Goal: Task Accomplishment & Management: Complete application form

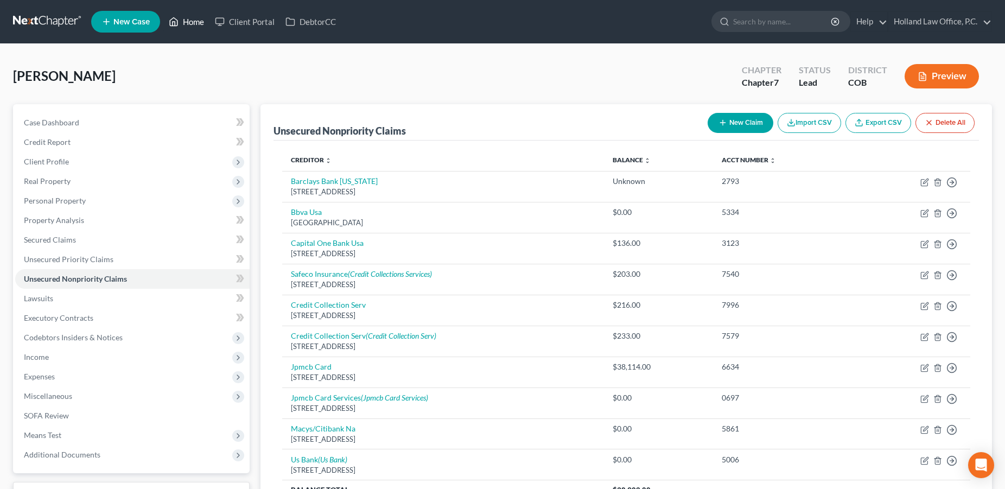
click at [191, 27] on link "Home" at bounding box center [186, 22] width 46 height 20
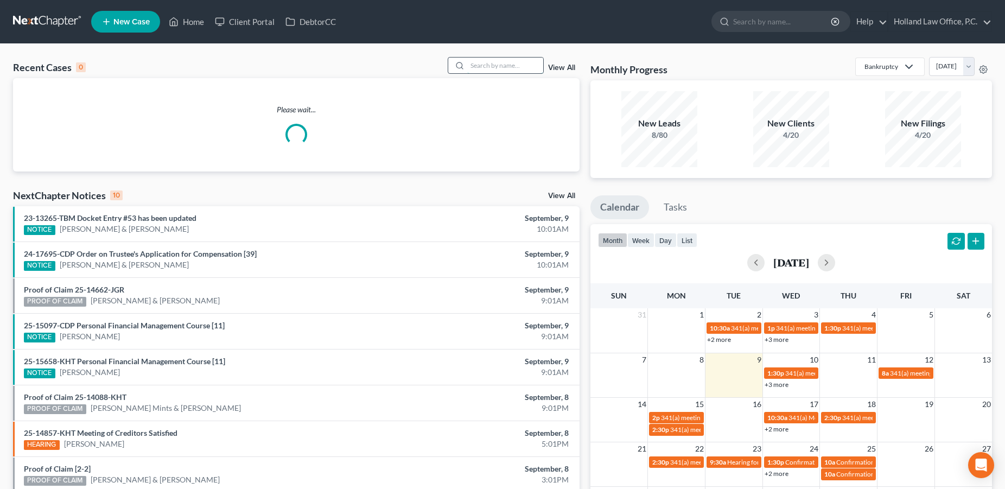
click at [515, 62] on input "search" at bounding box center [505, 66] width 76 height 16
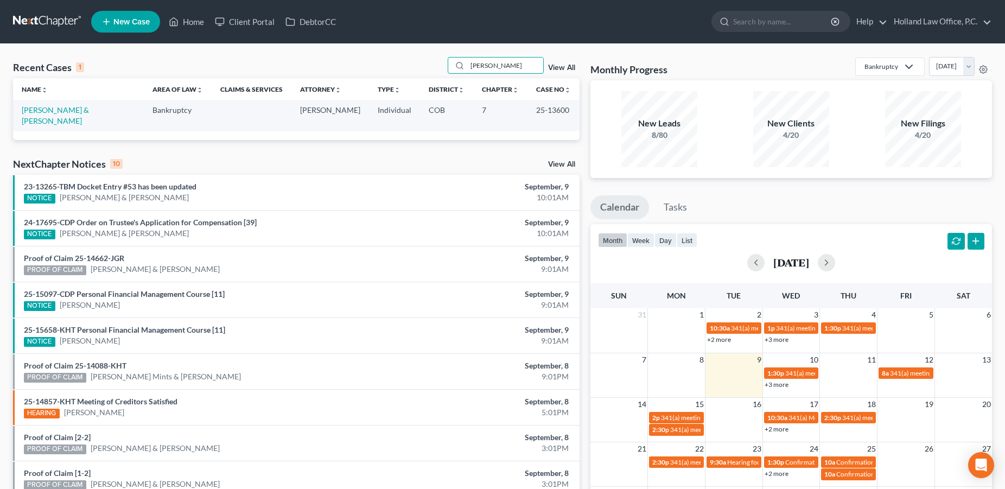
type input "[PERSON_NAME]"
click at [95, 115] on td "[PERSON_NAME] & [PERSON_NAME]" at bounding box center [78, 115] width 131 height 31
click at [61, 109] on link "[PERSON_NAME] & [PERSON_NAME]" at bounding box center [55, 115] width 67 height 20
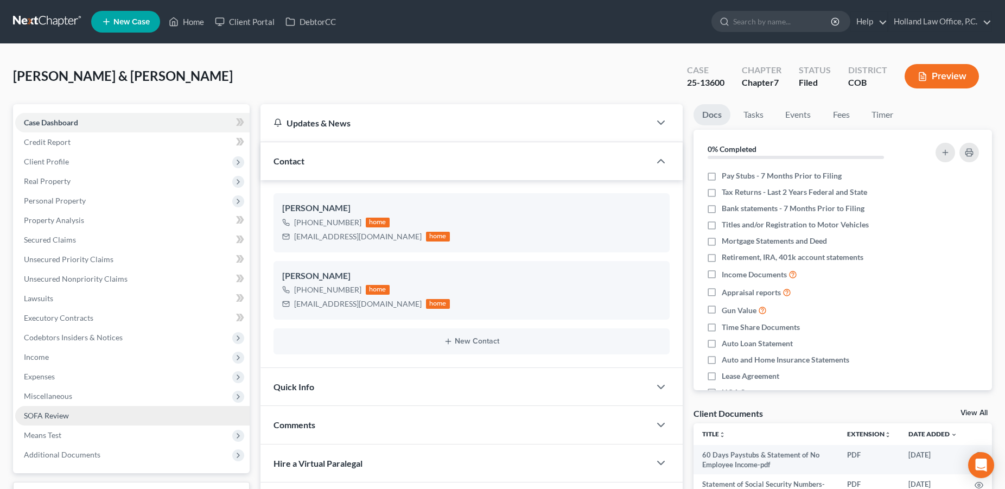
scroll to position [149, 0]
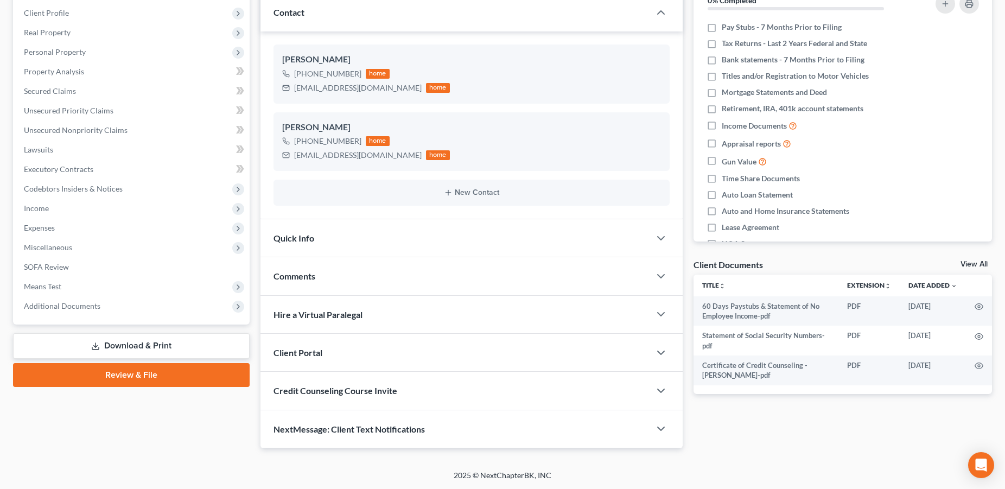
drag, startPoint x: 70, startPoint y: 302, endPoint x: 123, endPoint y: 359, distance: 77.6
click at [71, 302] on span "Additional Documents" at bounding box center [62, 305] width 77 height 9
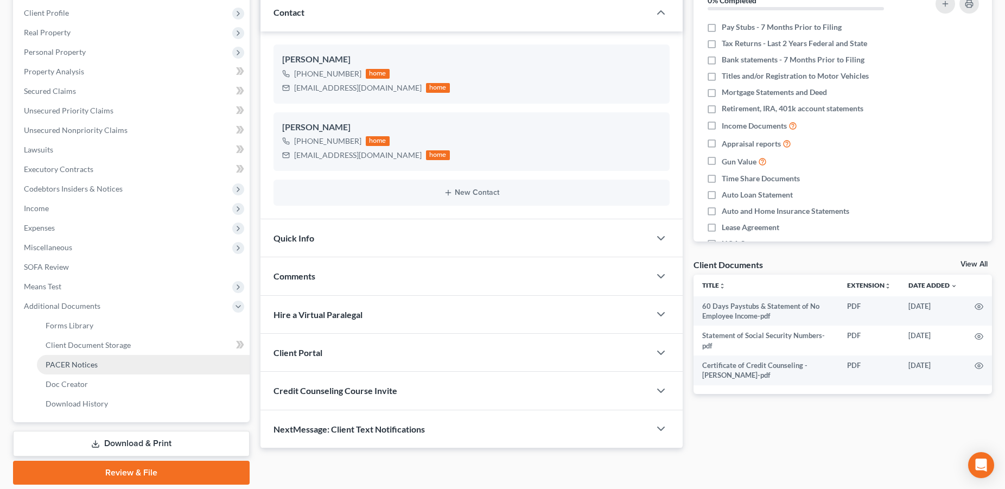
click at [109, 367] on link "PACER Notices" at bounding box center [143, 365] width 213 height 20
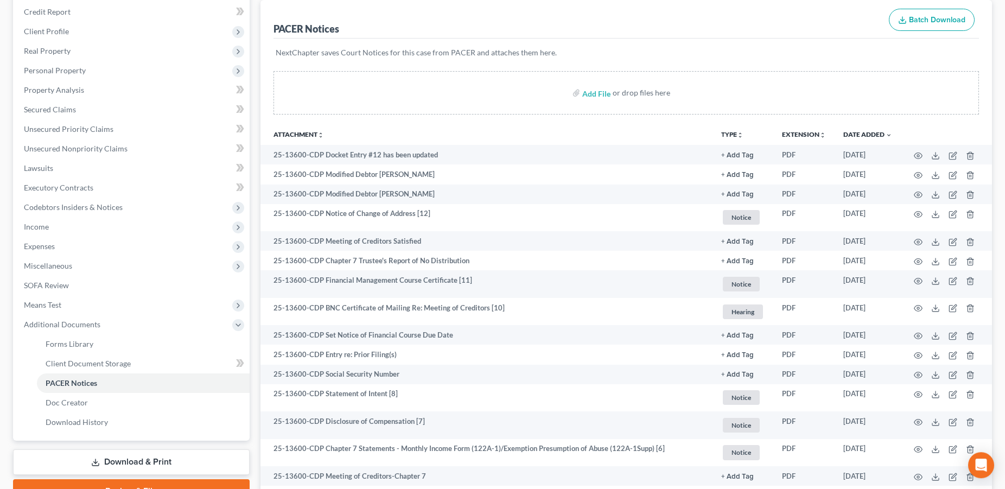
scroll to position [131, 0]
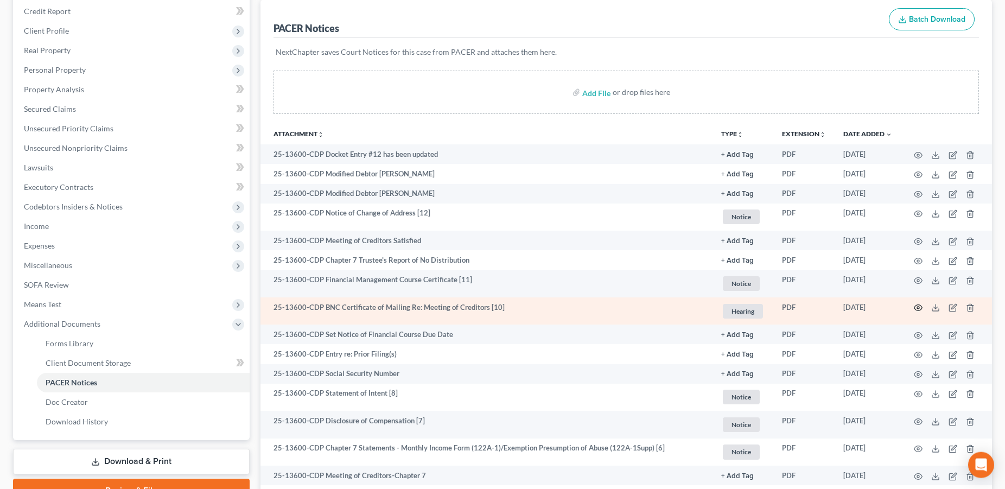
click at [917, 310] on icon "button" at bounding box center [918, 307] width 9 height 9
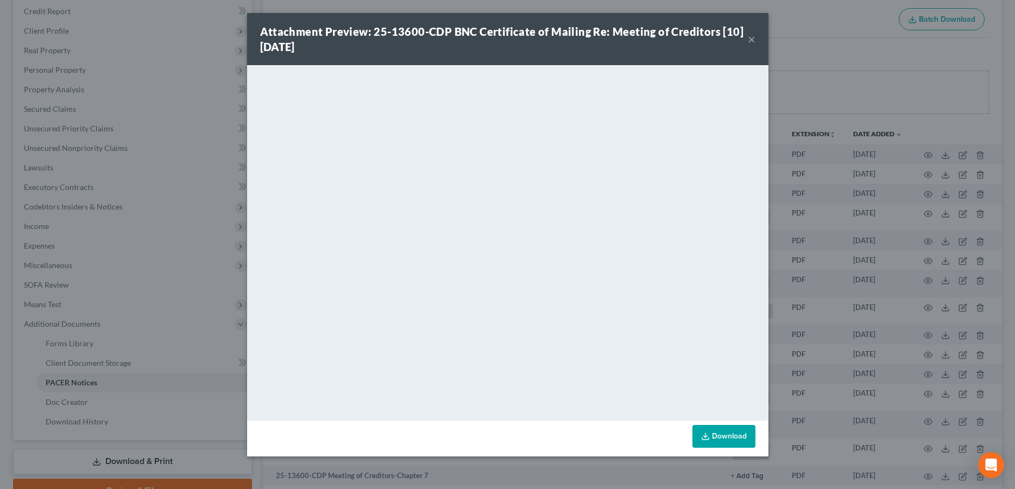
click at [751, 43] on button "×" at bounding box center [751, 39] width 8 height 13
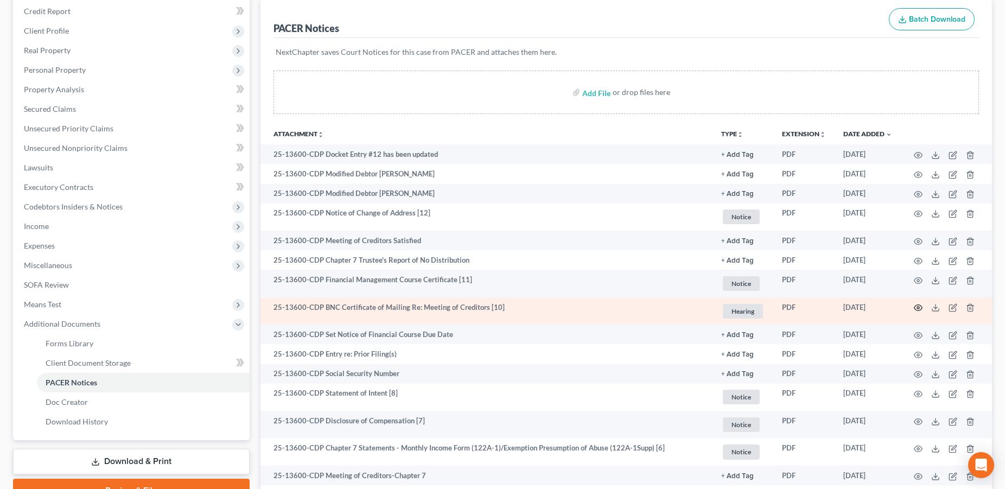
click at [920, 306] on icon "button" at bounding box center [919, 308] width 8 height 6
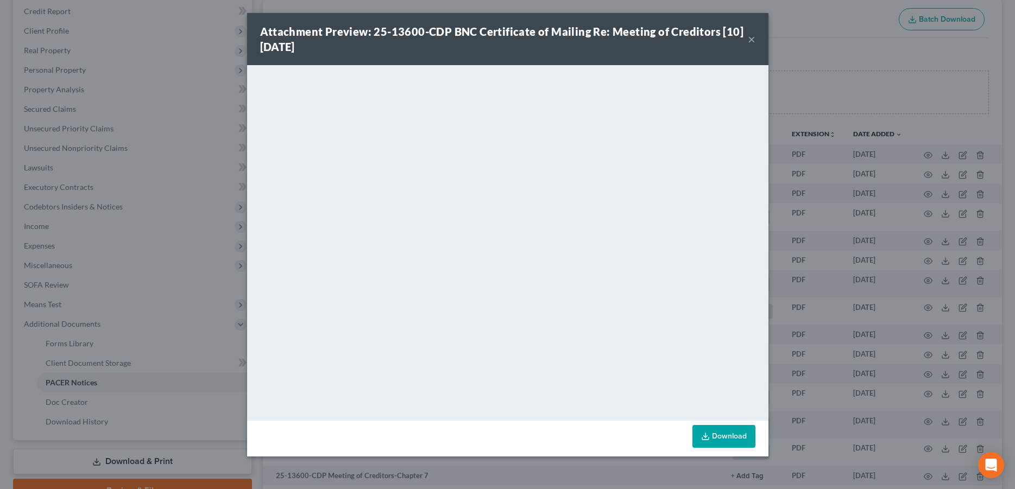
click at [749, 42] on button "×" at bounding box center [751, 39] width 8 height 13
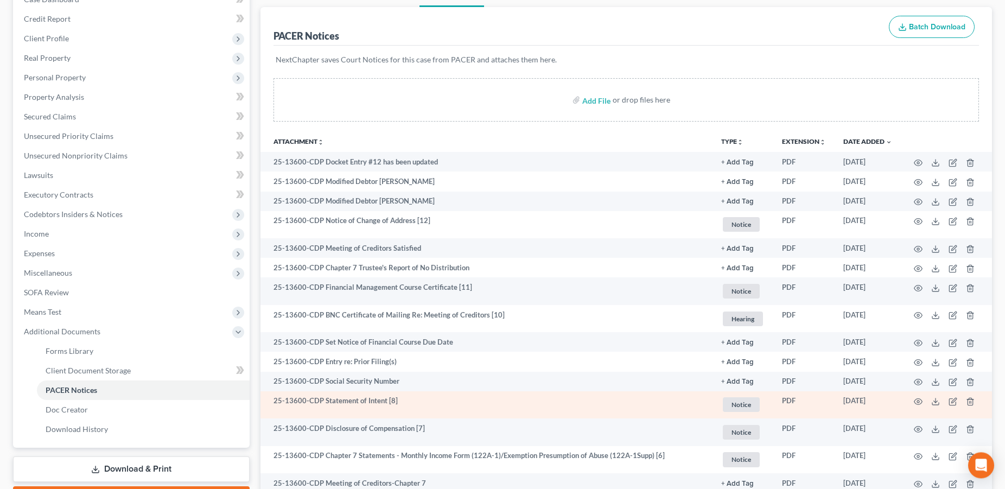
scroll to position [0, 0]
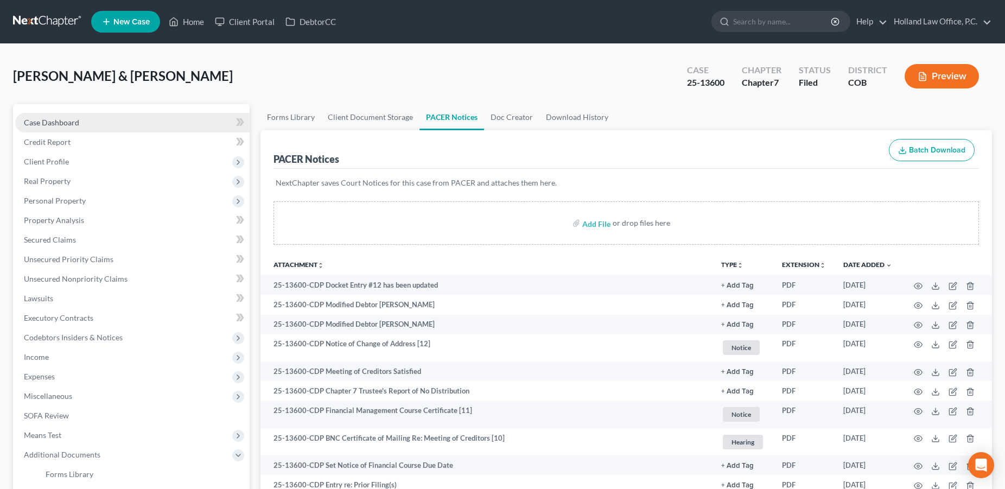
click at [48, 120] on span "Case Dashboard" at bounding box center [51, 122] width 55 height 9
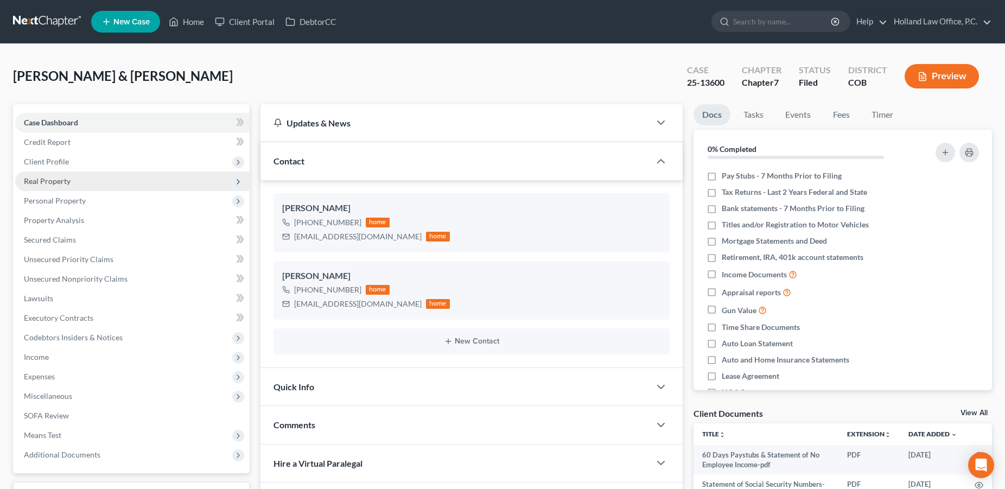
click at [48, 176] on span "Real Property" at bounding box center [47, 180] width 47 height 9
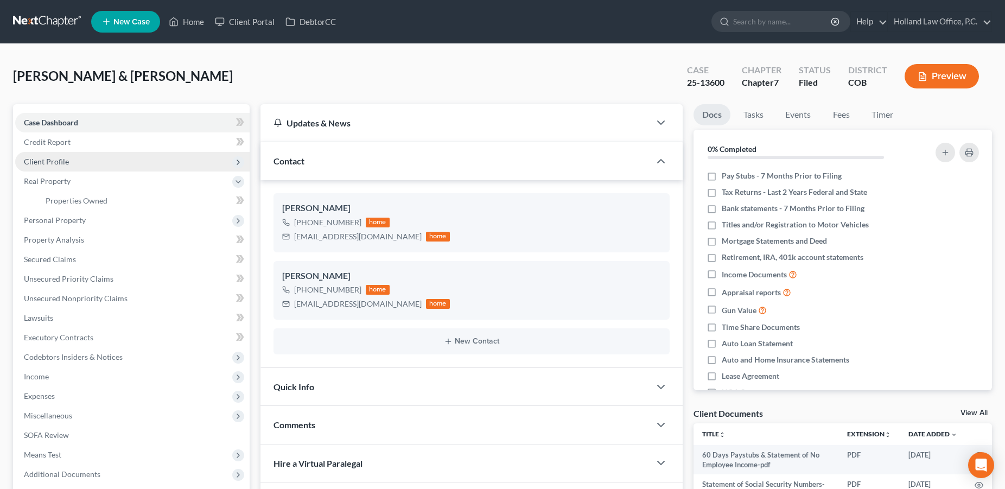
click at [55, 158] on span "Client Profile" at bounding box center [46, 161] width 45 height 9
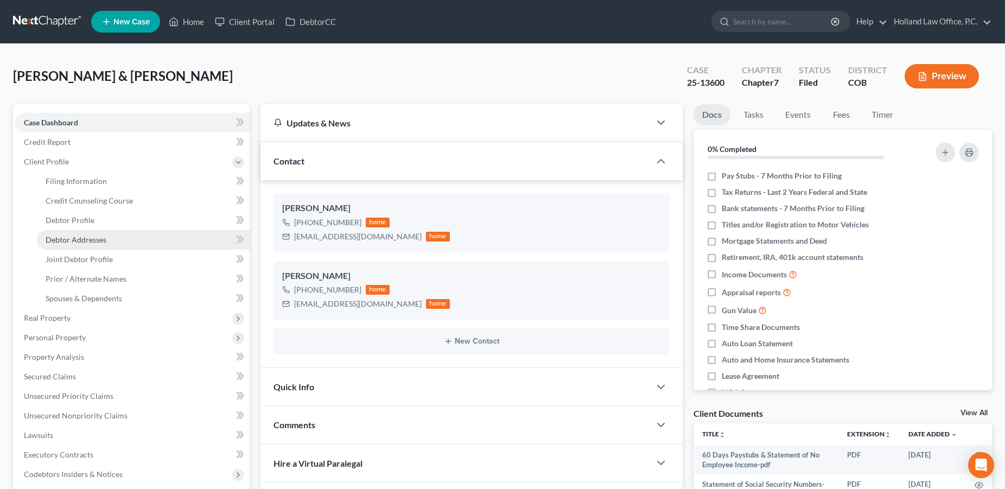
click at [63, 241] on span "Debtor Addresses" at bounding box center [76, 239] width 61 height 9
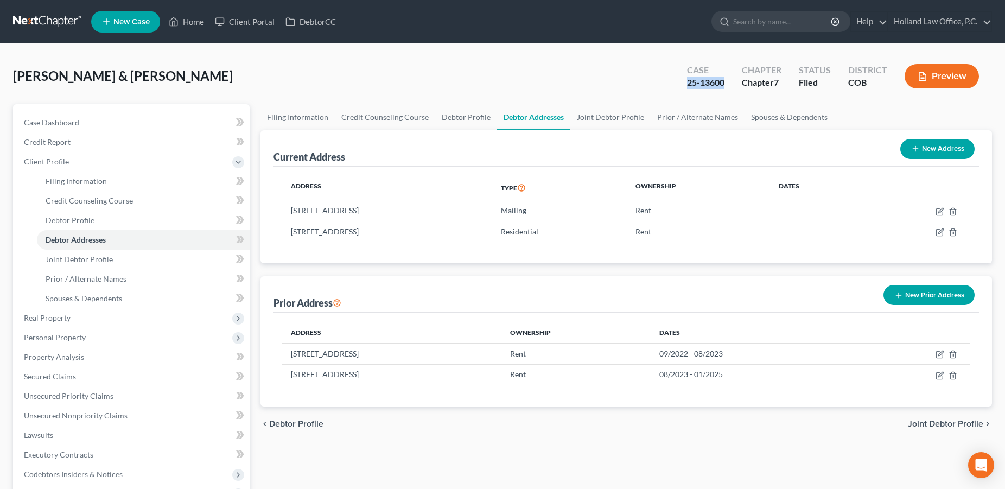
drag, startPoint x: 730, startPoint y: 84, endPoint x: 677, endPoint y: 81, distance: 52.7
click at [677, 81] on div "Case 25-13600 Chapter Chapter 7 Status Filed District COB Preview" at bounding box center [833, 76] width 318 height 39
copy div "25-13600"
click at [199, 22] on link "Home" at bounding box center [186, 22] width 46 height 20
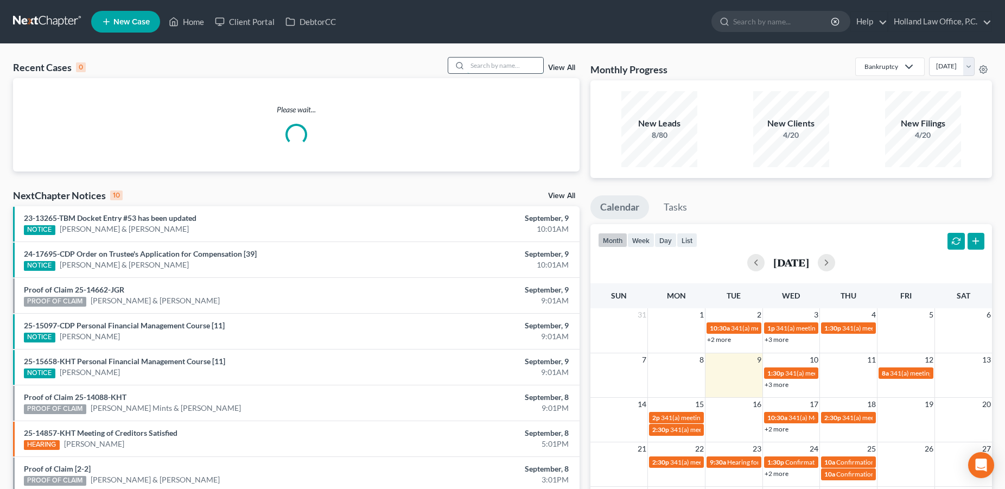
click at [493, 66] on input "search" at bounding box center [505, 66] width 76 height 16
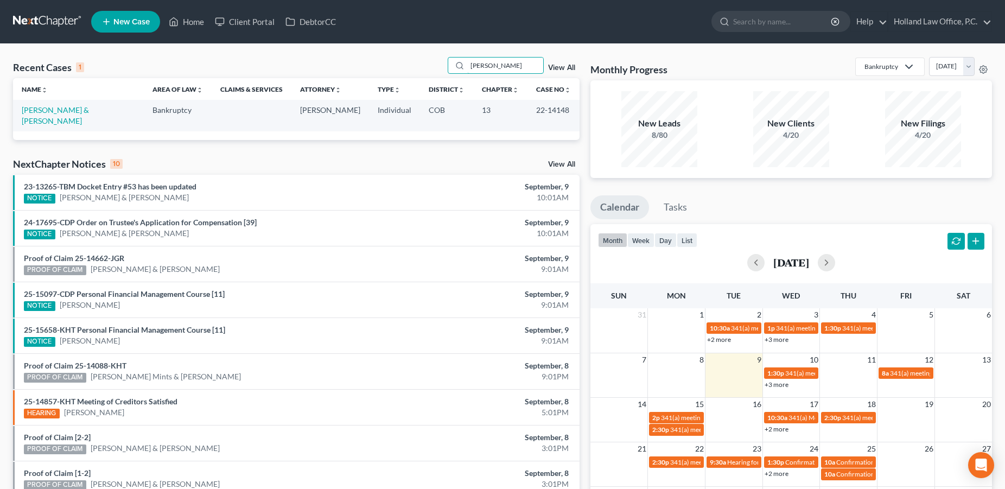
type input "[PERSON_NAME]"
click at [84, 116] on td "[PERSON_NAME] & [PERSON_NAME]" at bounding box center [78, 115] width 131 height 31
click at [86, 111] on link "[PERSON_NAME] & [PERSON_NAME]" at bounding box center [55, 115] width 67 height 20
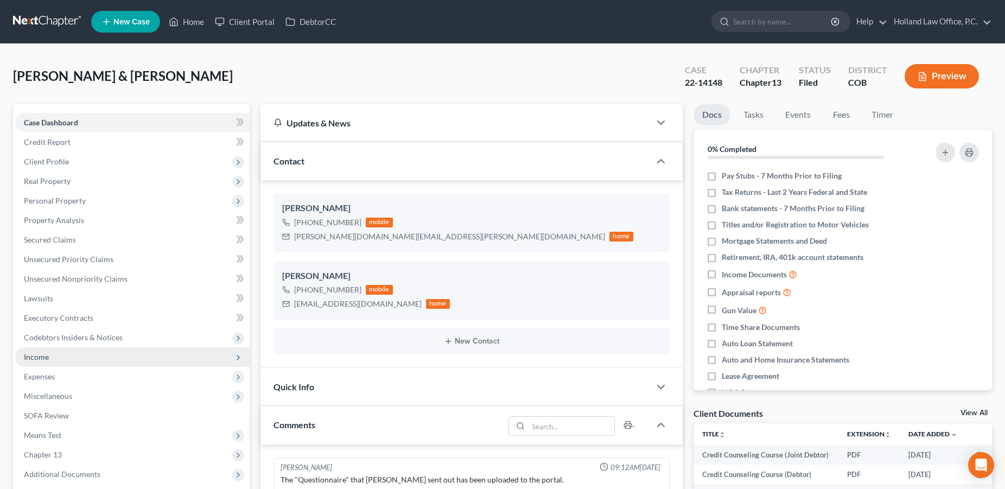
click at [53, 358] on span "Income" at bounding box center [132, 357] width 234 height 20
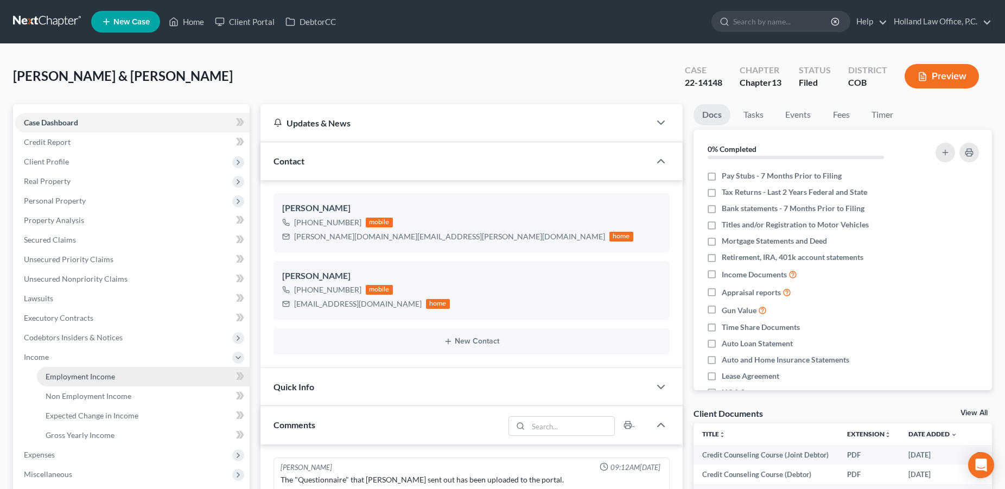
click at [115, 381] on link "Employment Income" at bounding box center [143, 377] width 213 height 20
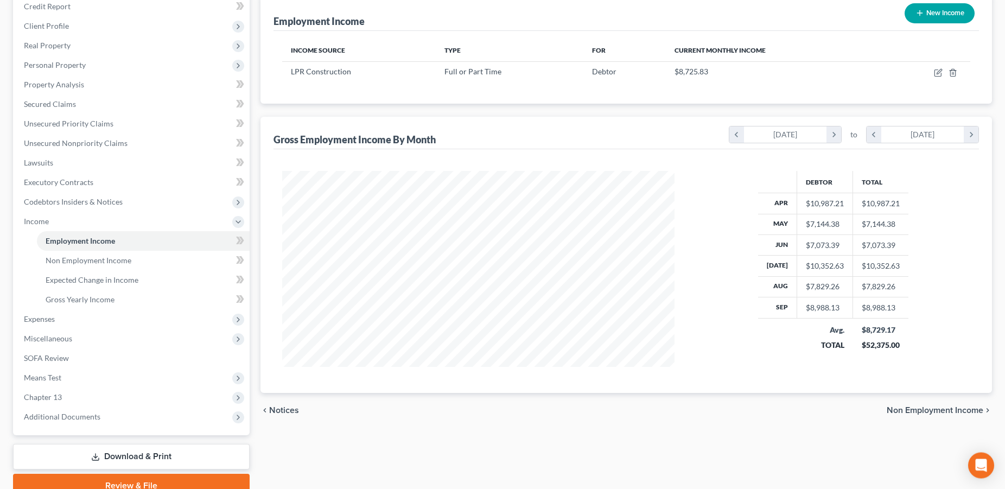
scroll to position [132, 0]
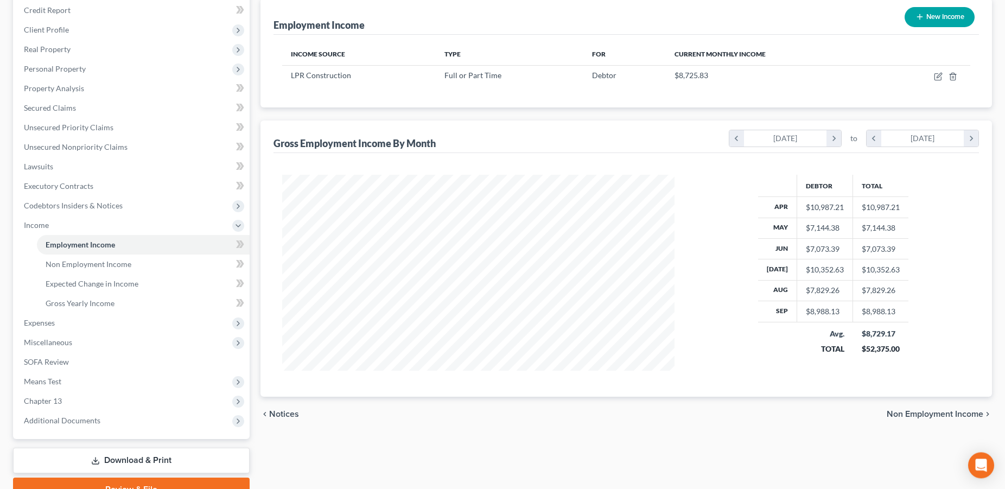
drag, startPoint x: 1011, startPoint y: 332, endPoint x: 751, endPoint y: 482, distance: 300.6
click at [646, 456] on div "Employment Income Non Employment Income Expected Change in Income Gross Yearly …" at bounding box center [626, 236] width 743 height 529
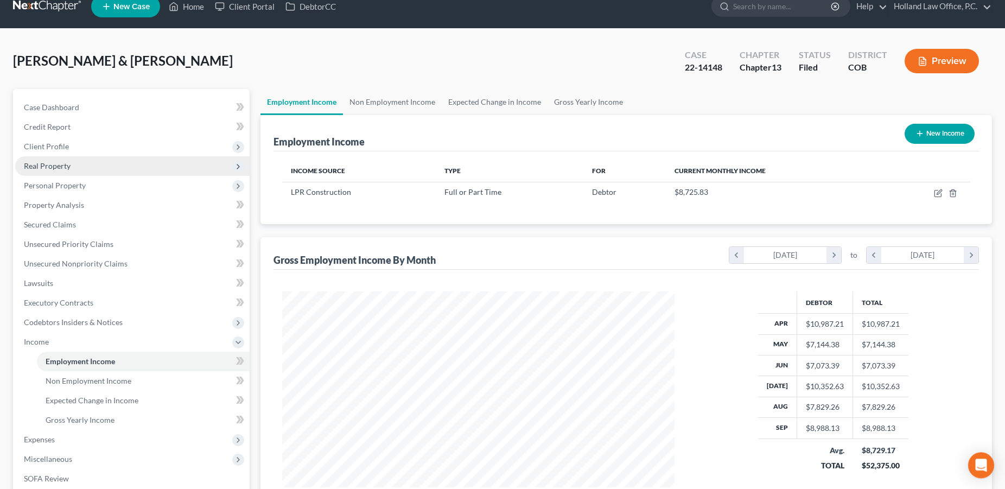
scroll to position [0, 0]
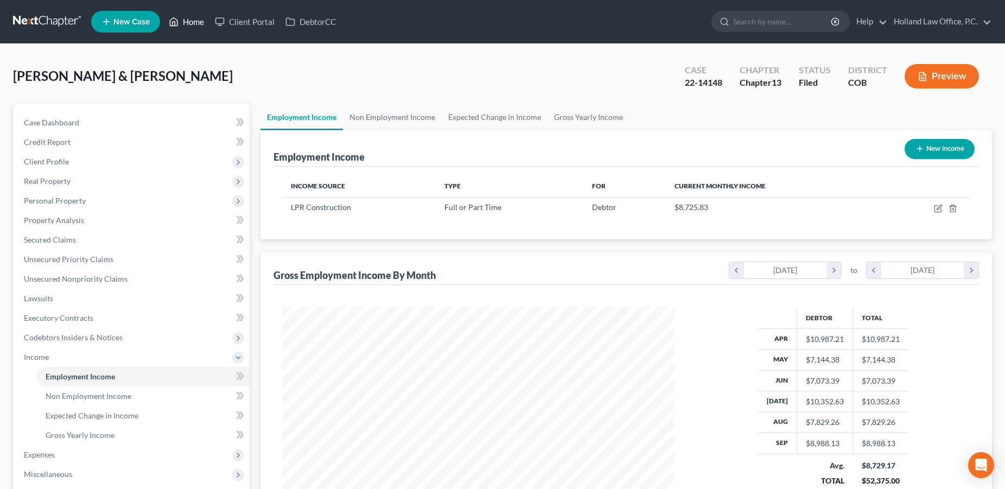
click at [191, 23] on link "Home" at bounding box center [186, 22] width 46 height 20
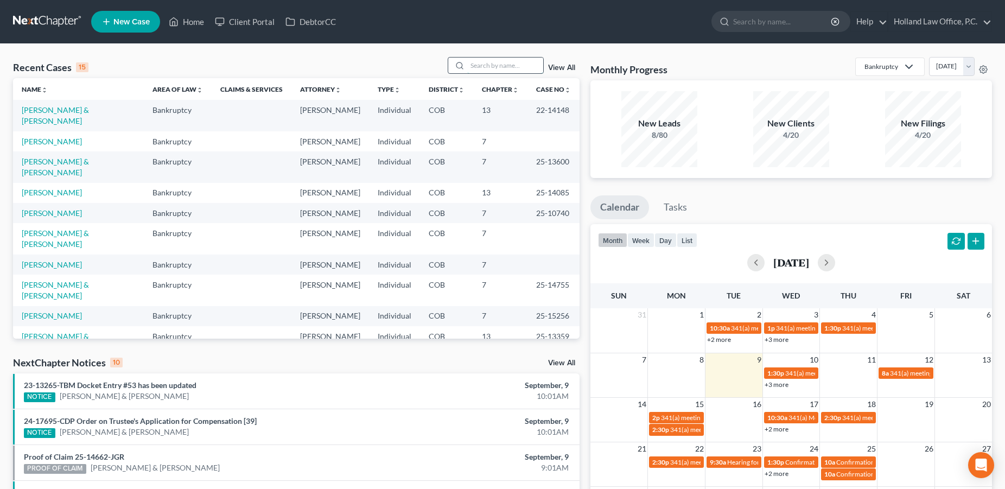
click at [473, 60] on input "search" at bounding box center [505, 66] width 76 height 16
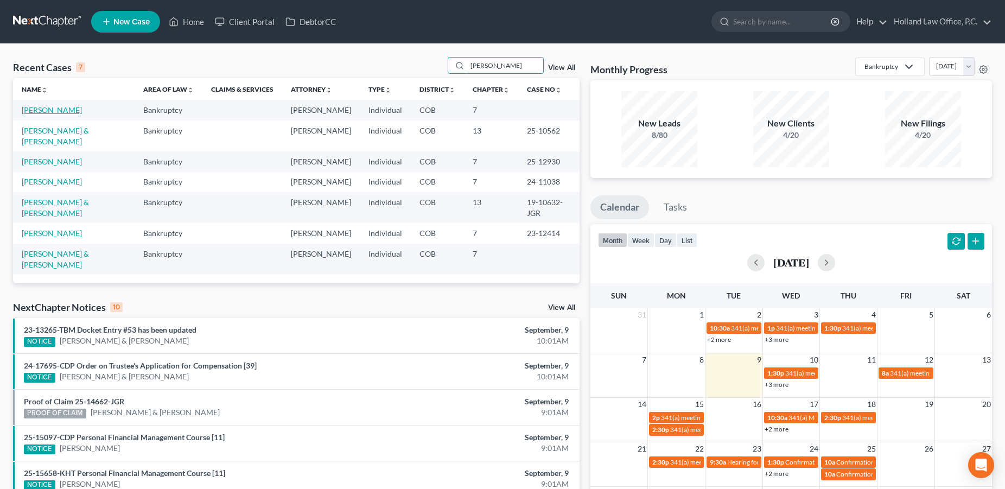
type input "[PERSON_NAME]"
click at [49, 113] on link "[PERSON_NAME]" at bounding box center [52, 109] width 60 height 9
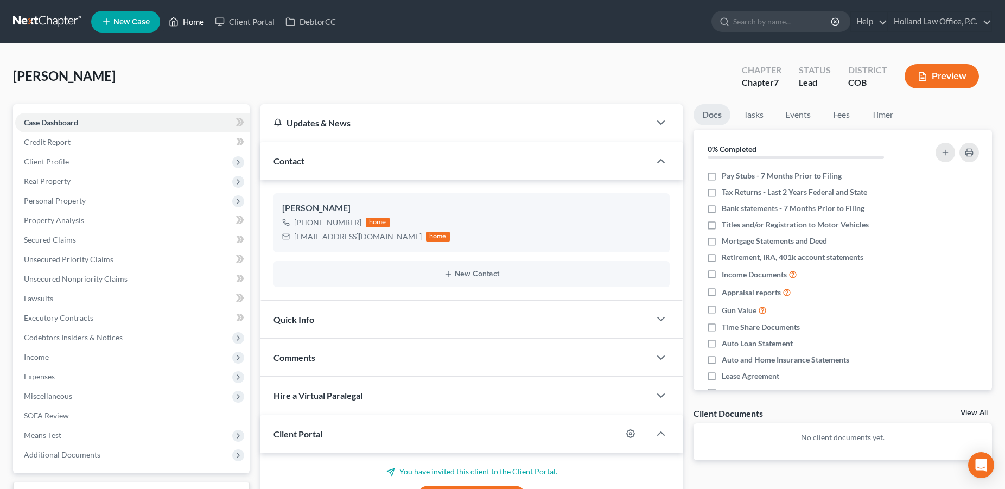
click at [188, 21] on link "Home" at bounding box center [186, 22] width 46 height 20
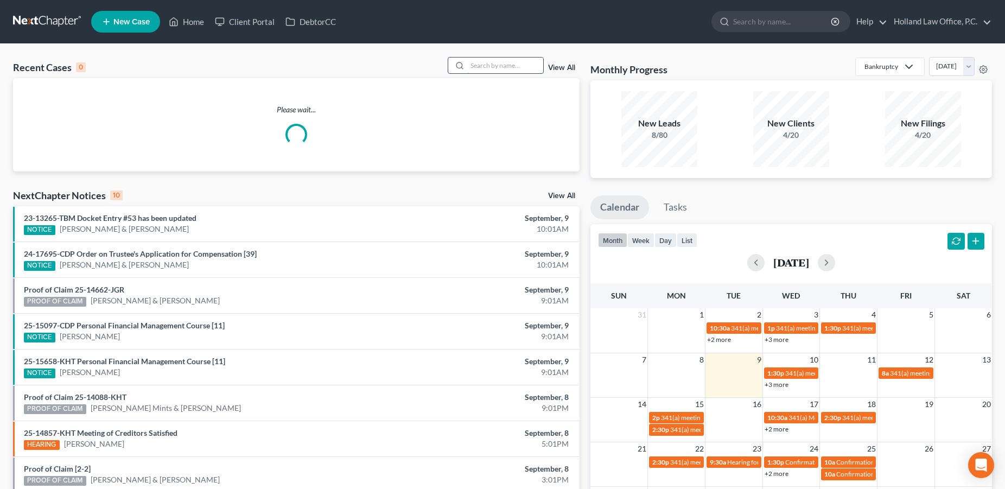
click at [478, 67] on input "search" at bounding box center [505, 66] width 76 height 16
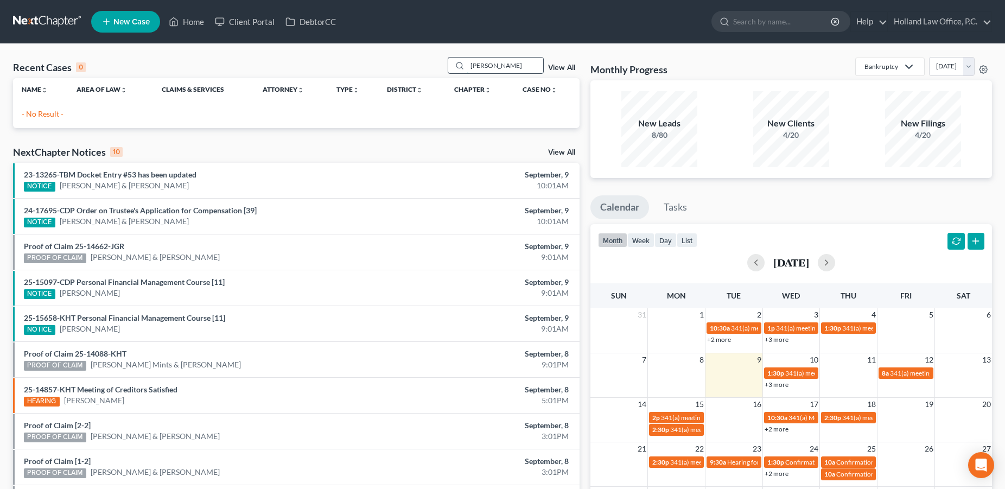
drag, startPoint x: 505, startPoint y: 62, endPoint x: 440, endPoint y: 69, distance: 65.5
click at [467, 69] on input "[PERSON_NAME]" at bounding box center [505, 66] width 76 height 16
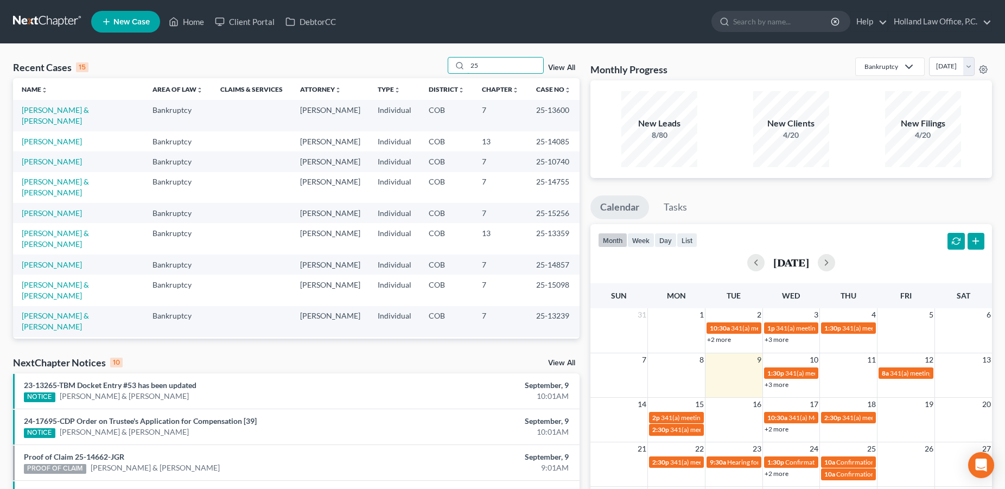
type input "2"
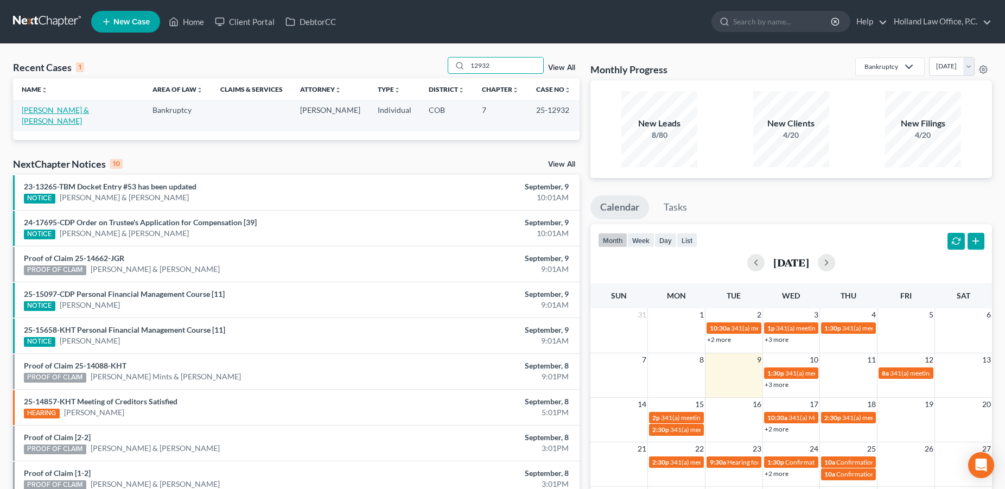
type input "12932"
click at [86, 108] on link "[PERSON_NAME] & [PERSON_NAME]" at bounding box center [55, 115] width 67 height 20
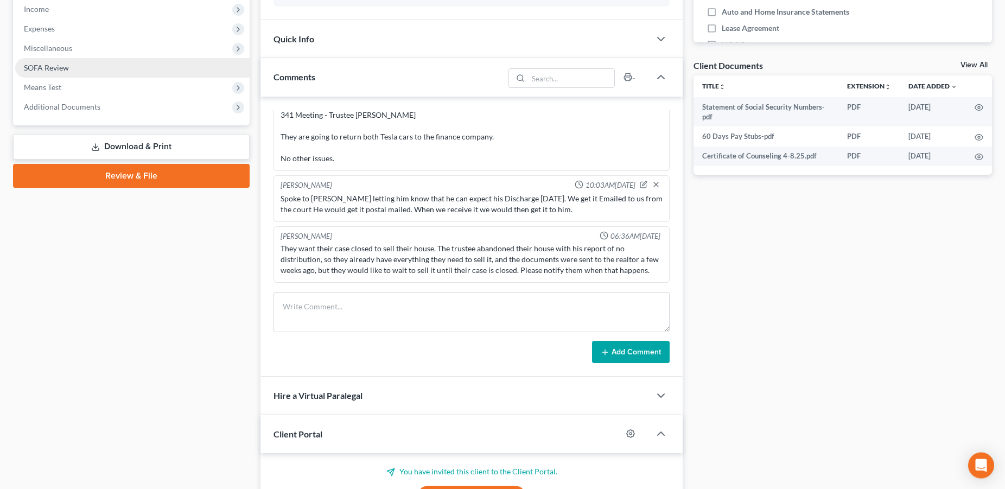
scroll to position [471, 0]
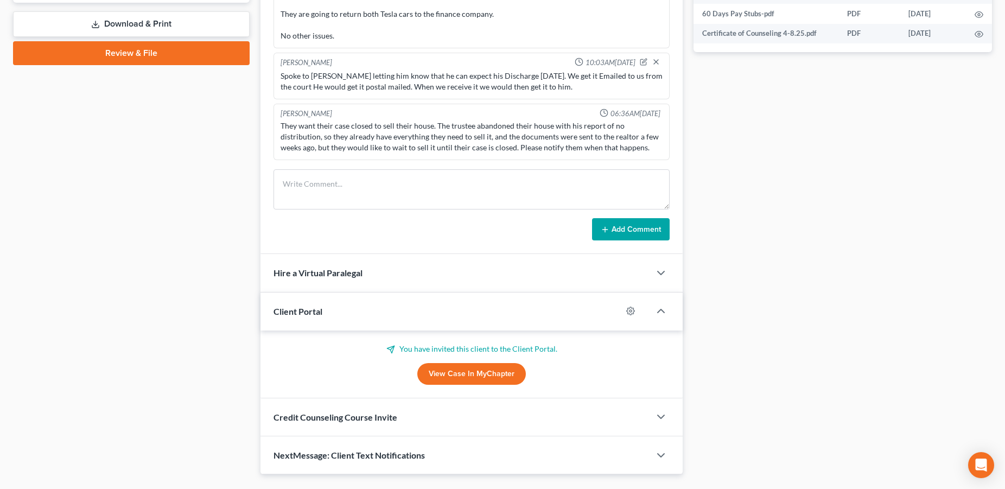
drag, startPoint x: 1003, startPoint y: 257, endPoint x: 1012, endPoint y: 247, distance: 13.5
click at [1005, 247] on html "Home New Case Client Portal DebtorCC Holland Law Office, P.C. [PERSON_NAME][EMA…" at bounding box center [502, 22] width 1005 height 986
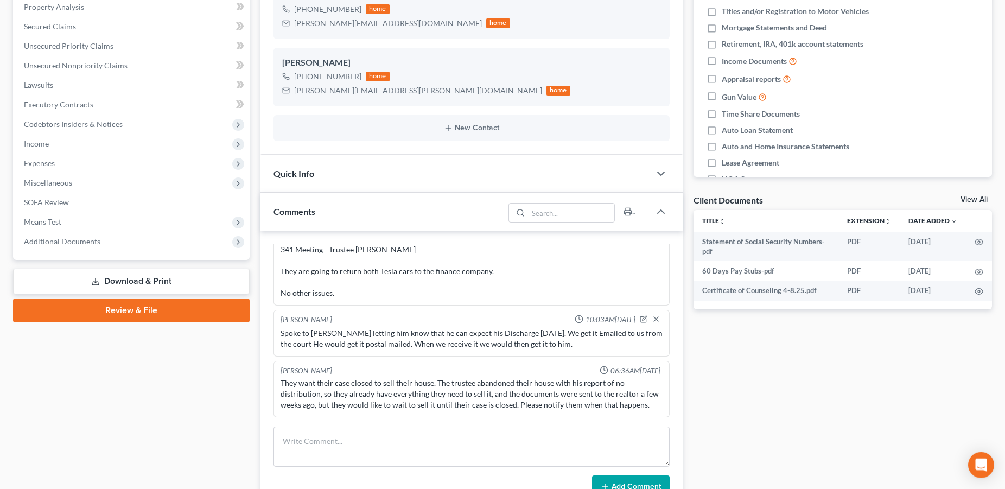
scroll to position [187, 0]
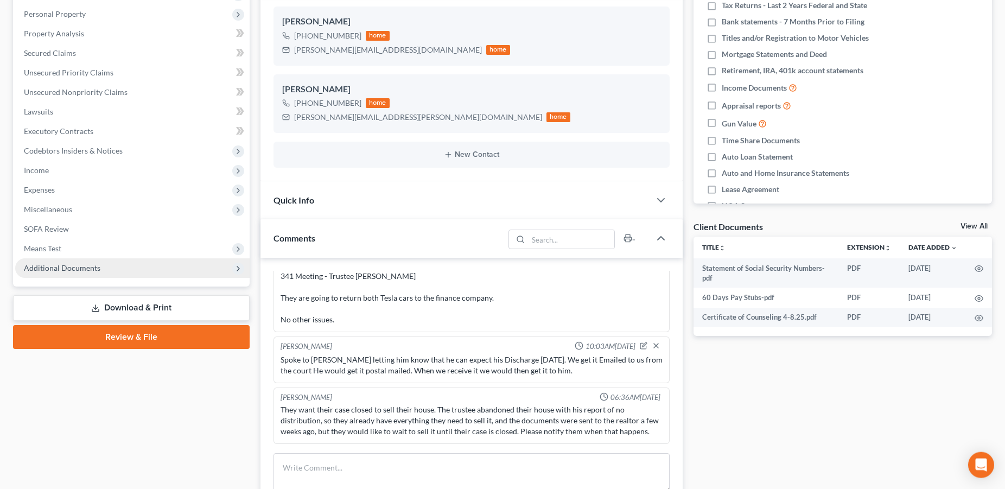
click at [105, 269] on span "Additional Documents" at bounding box center [132, 268] width 234 height 20
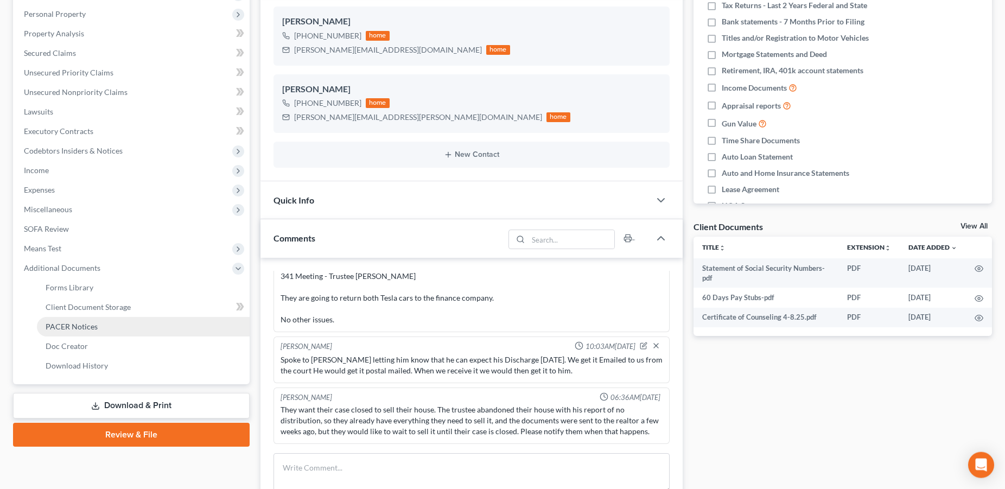
click at [75, 329] on span "PACER Notices" at bounding box center [72, 326] width 52 height 9
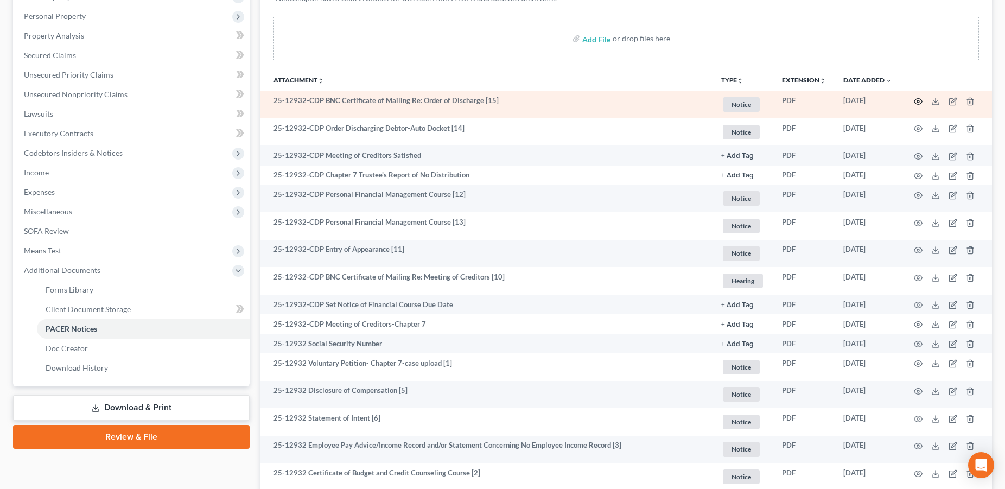
click at [916, 99] on icon "button" at bounding box center [918, 101] width 9 height 9
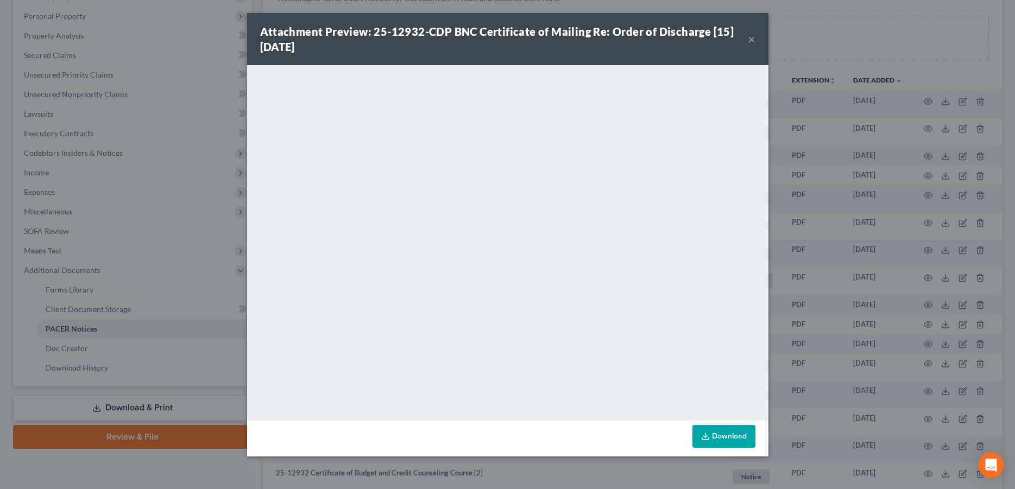
click at [749, 39] on button "×" at bounding box center [751, 39] width 8 height 13
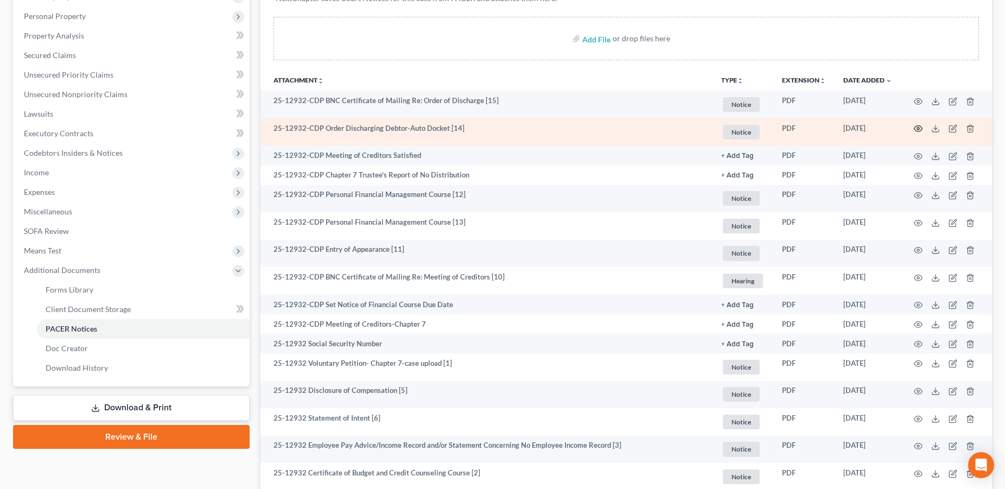
click at [917, 130] on icon "button" at bounding box center [918, 128] width 9 height 9
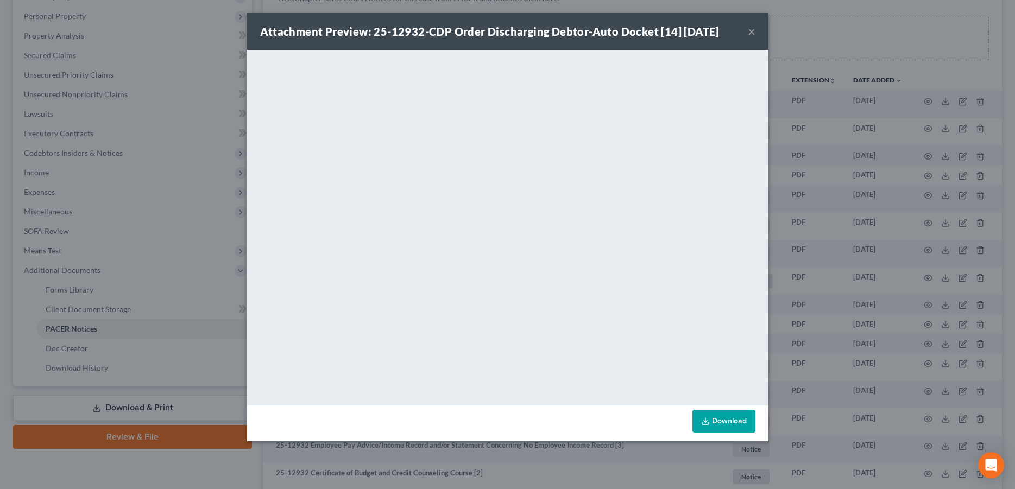
click at [704, 425] on icon at bounding box center [705, 421] width 9 height 9
click at [752, 32] on button "×" at bounding box center [751, 31] width 8 height 13
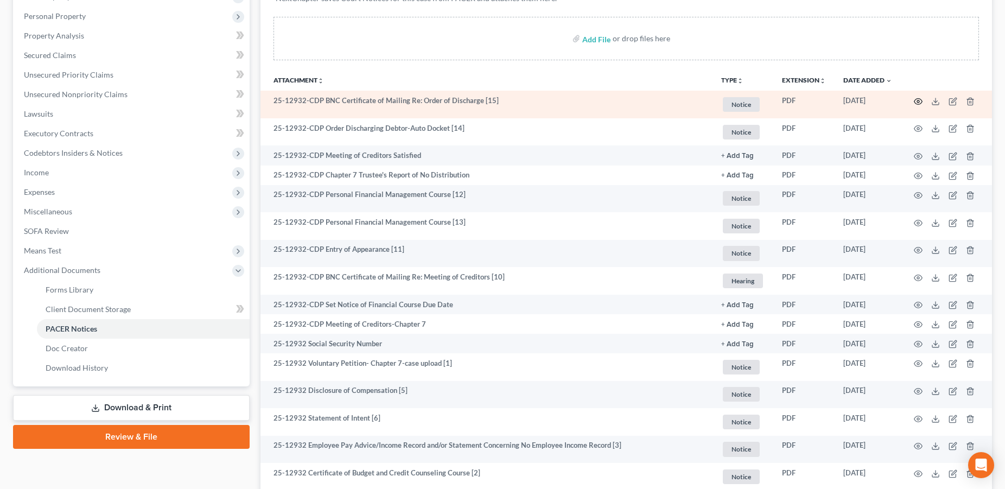
click at [916, 102] on icon "button" at bounding box center [918, 101] width 9 height 9
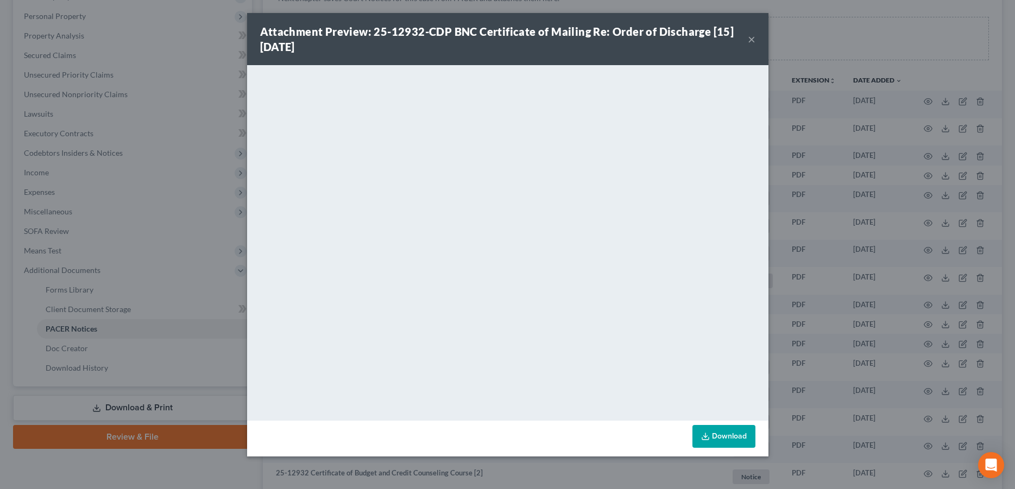
click at [1005, 11] on div "Attachment Preview: 25-12932-CDP BNC Certificate of Mailing Re: Order of Discha…" at bounding box center [507, 244] width 1015 height 489
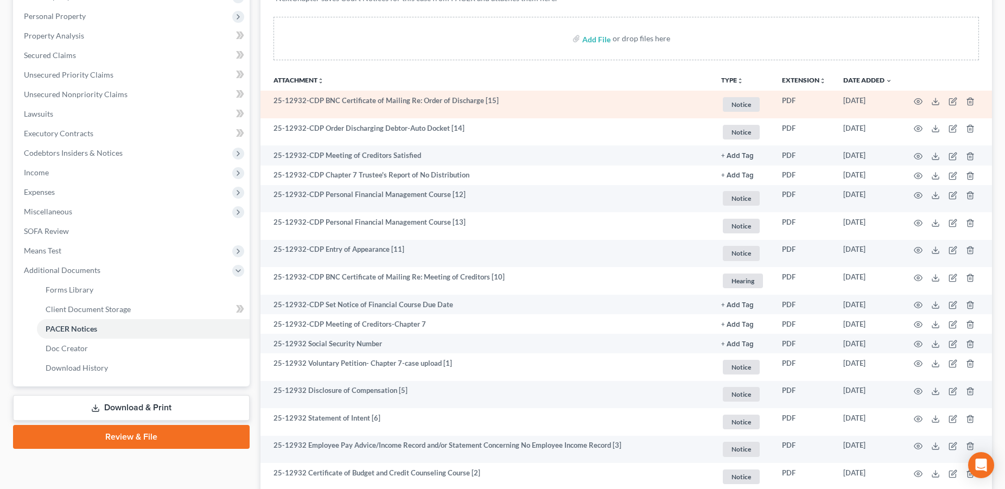
click at [554, 107] on td "25-12932-CDP BNC Certificate of Mailing Re: Order of Discharge [15]" at bounding box center [487, 105] width 452 height 28
click at [919, 102] on circle "button" at bounding box center [918, 101] width 2 height 2
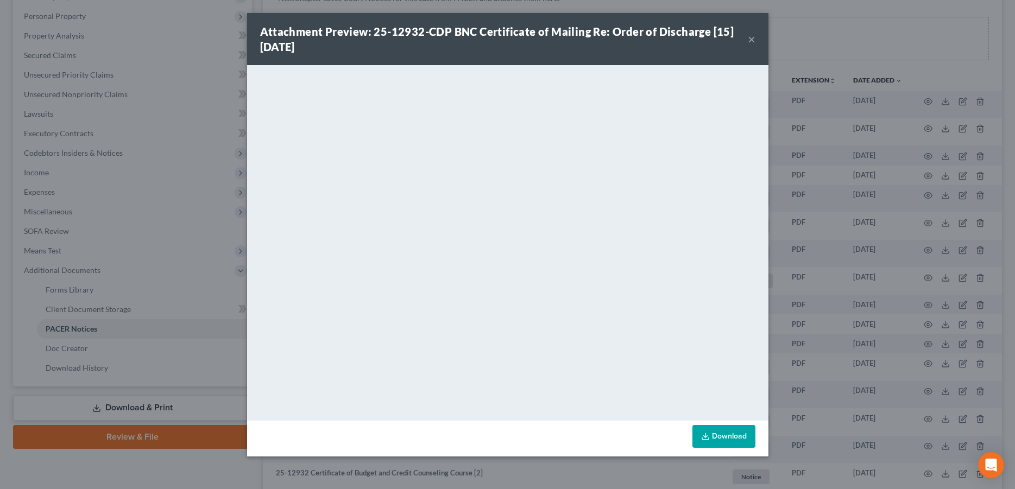
click at [505, 2] on div "Attachment Preview: 25-12932-CDP BNC Certificate of Mailing Re: Order of Discha…" at bounding box center [507, 244] width 1015 height 489
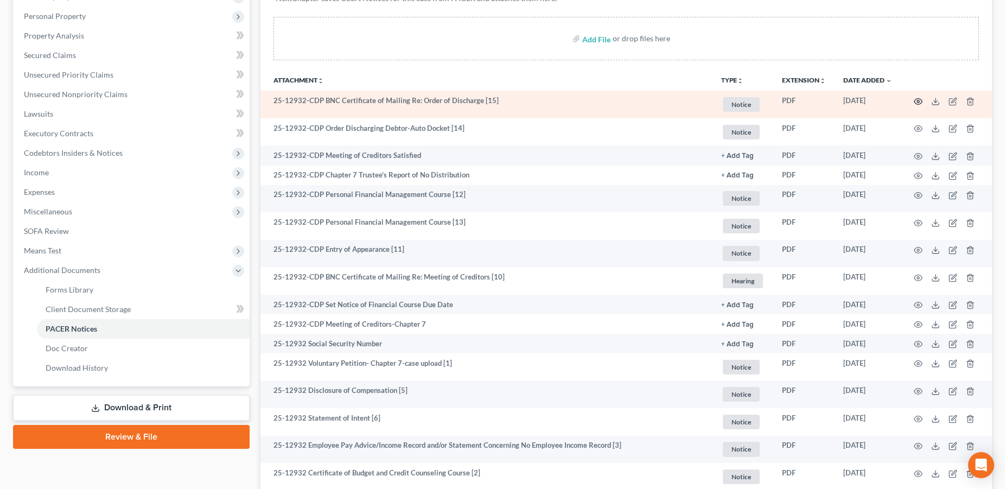
click at [918, 102] on icon "button" at bounding box center [918, 101] width 9 height 9
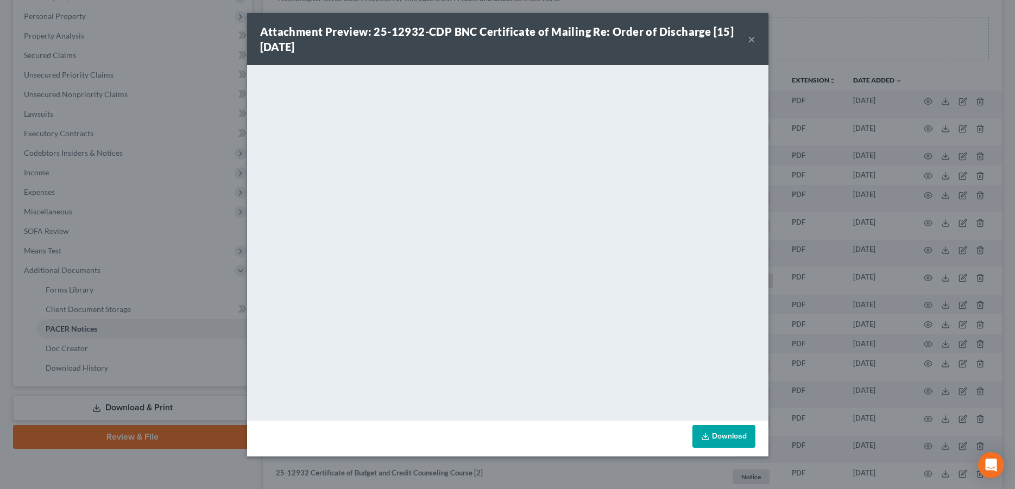
click at [790, 8] on div "Attachment Preview: 25-12932-CDP BNC Certificate of Mailing Re: Order of Discha…" at bounding box center [507, 244] width 1015 height 489
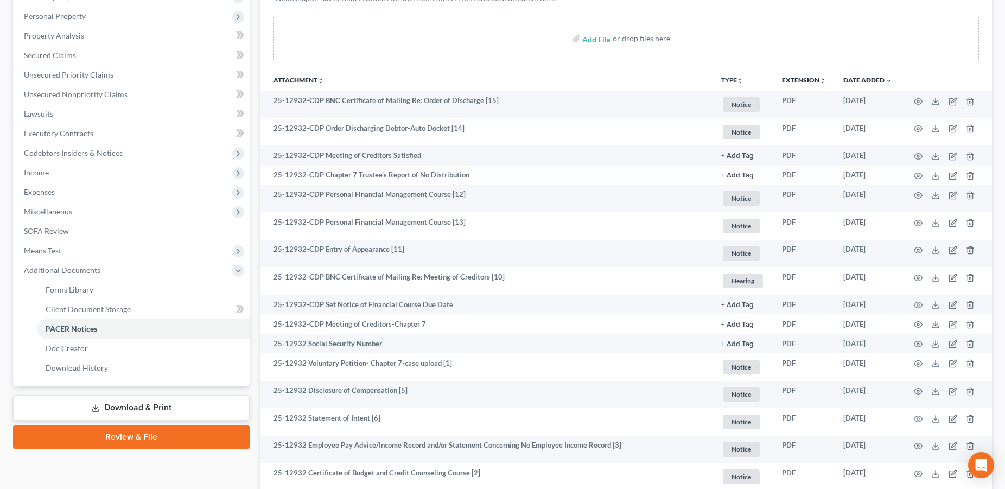
drag, startPoint x: 378, startPoint y: 130, endPoint x: 16, endPoint y: 364, distance: 431.4
click at [208, 222] on div "Petition Navigation Case Dashboard Payments Invoices Payments Payments Credit R…" at bounding box center [503, 241] width 990 height 642
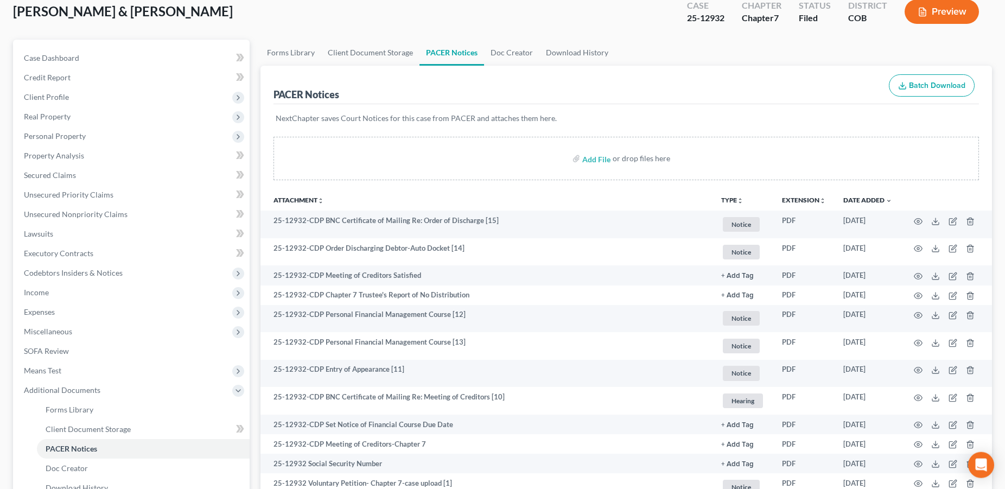
scroll to position [0, 0]
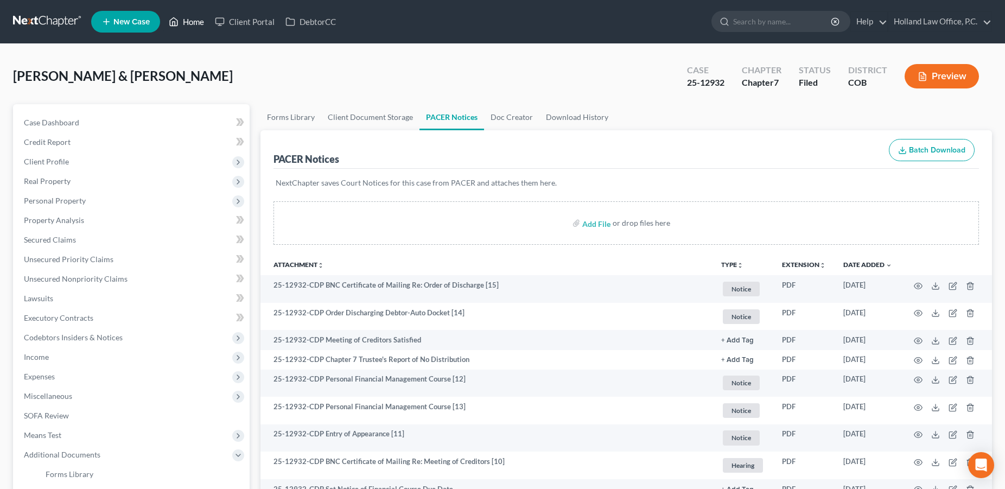
click at [185, 23] on link "Home" at bounding box center [186, 22] width 46 height 20
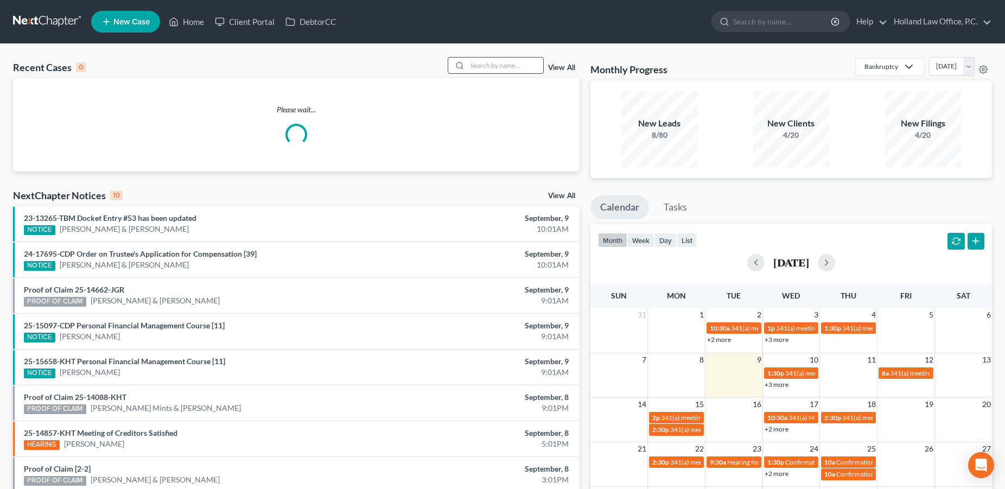
click at [478, 69] on input "search" at bounding box center [505, 66] width 76 height 16
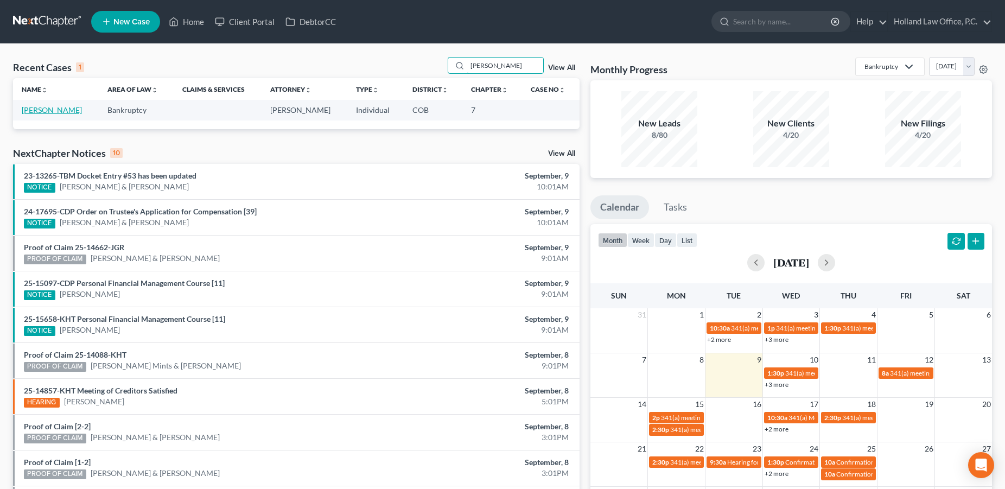
type input "[PERSON_NAME]"
click at [47, 108] on link "[PERSON_NAME]" at bounding box center [52, 109] width 60 height 9
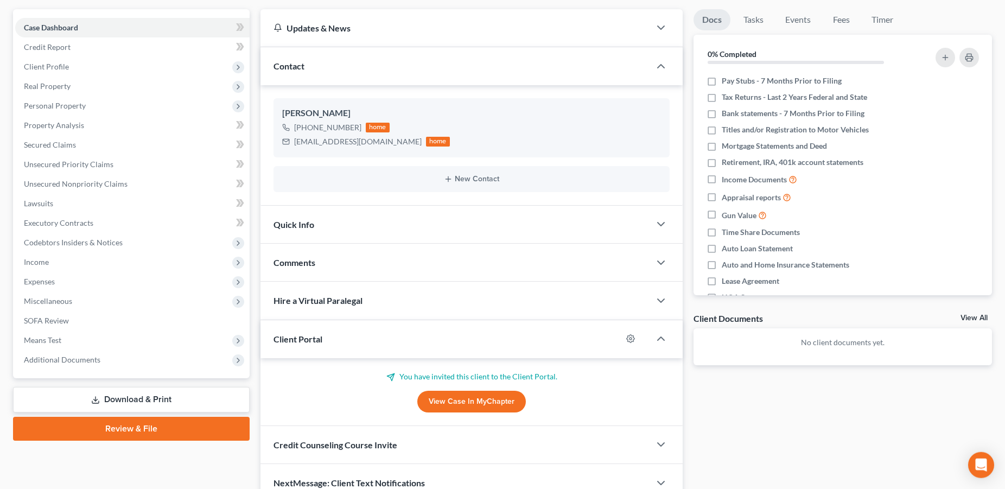
scroll to position [94, 0]
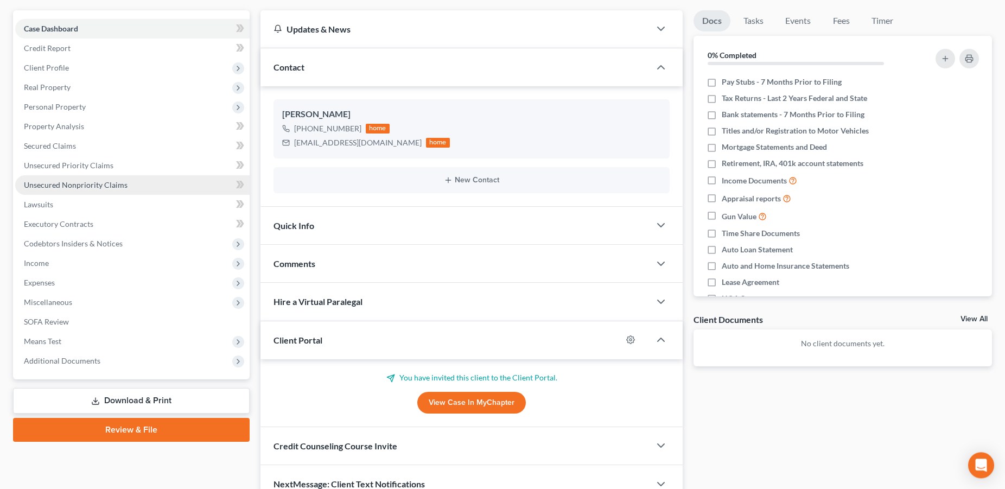
click at [75, 188] on span "Unsecured Nonpriority Claims" at bounding box center [76, 184] width 104 height 9
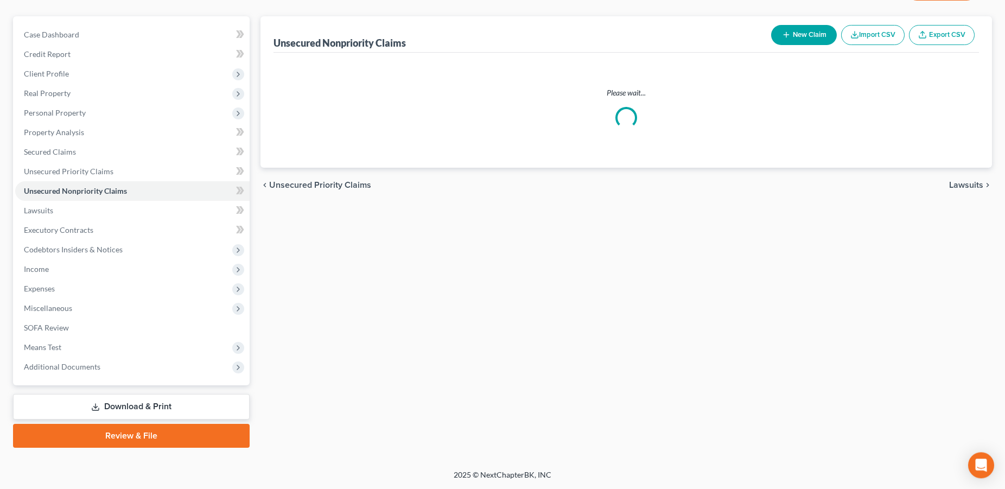
scroll to position [87, 0]
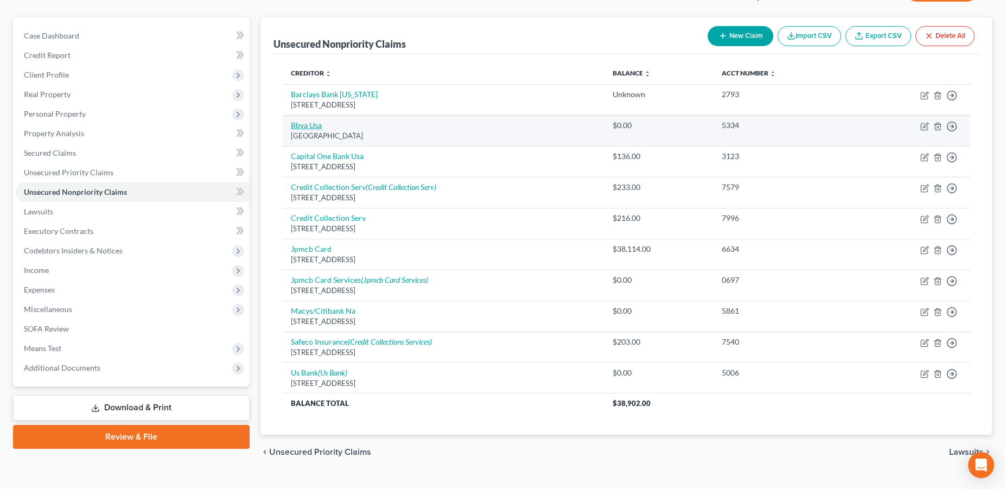
click at [301, 129] on link "Bbva Usa" at bounding box center [306, 125] width 31 height 9
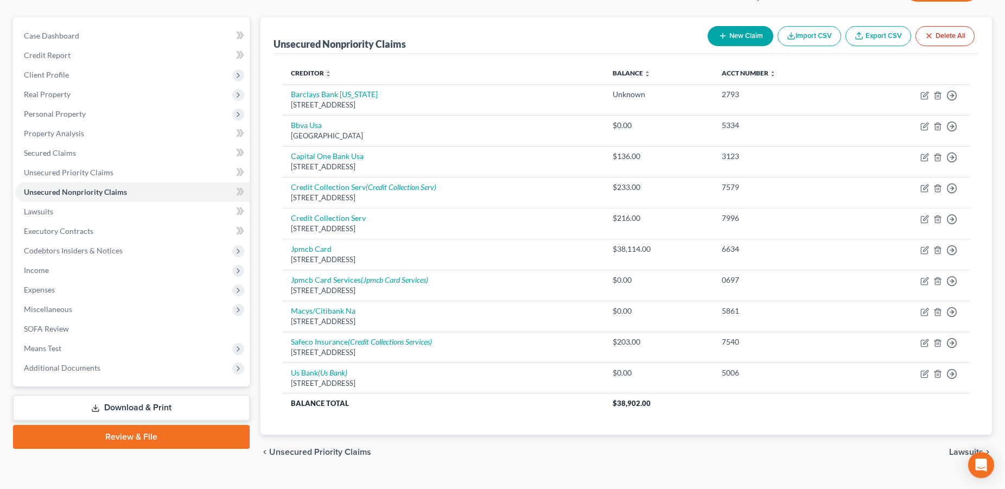
select select "36"
select select "2"
select select "0"
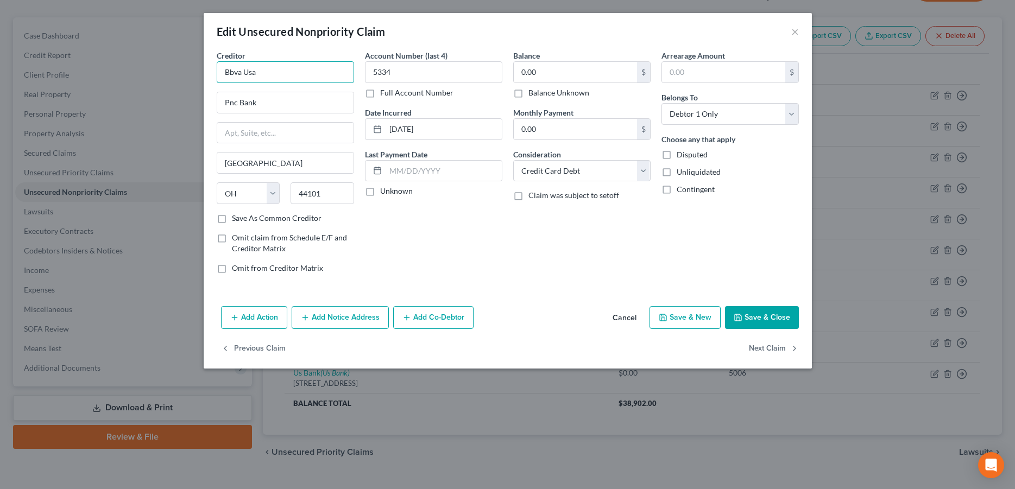
click at [262, 74] on input "Bbva Usa" at bounding box center [285, 72] width 137 height 22
drag, startPoint x: 264, startPoint y: 73, endPoint x: 210, endPoint y: 66, distance: 54.7
click at [217, 66] on input "Bbva" at bounding box center [285, 72] width 137 height 22
click at [289, 99] on div "PO Box 747066, [GEOGRAPHIC_DATA] 15274-7066" at bounding box center [287, 106] width 125 height 18
type input "PNC Bank"
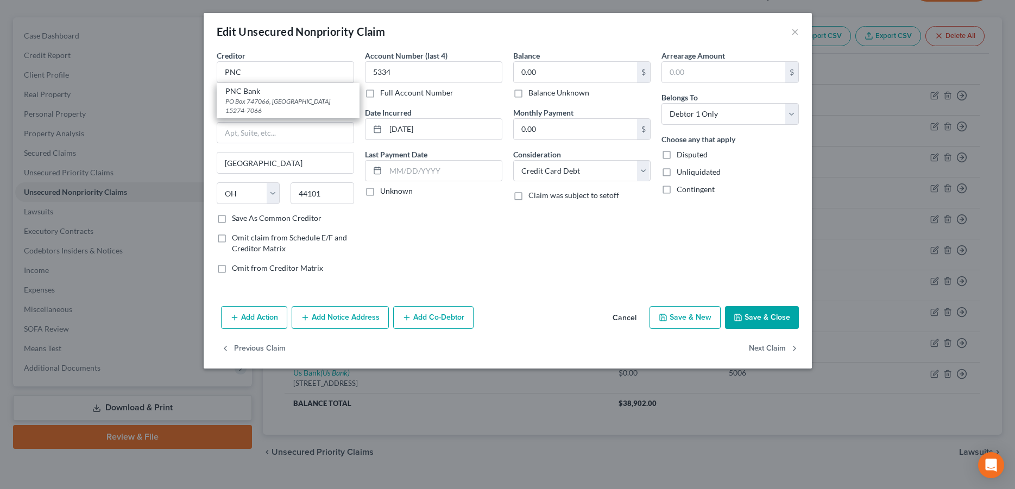
type input "PO Box 747066"
type input "[GEOGRAPHIC_DATA]"
select select "39"
type input "15274-7066"
click at [287, 76] on input "PNC Bank" at bounding box center [285, 72] width 137 height 22
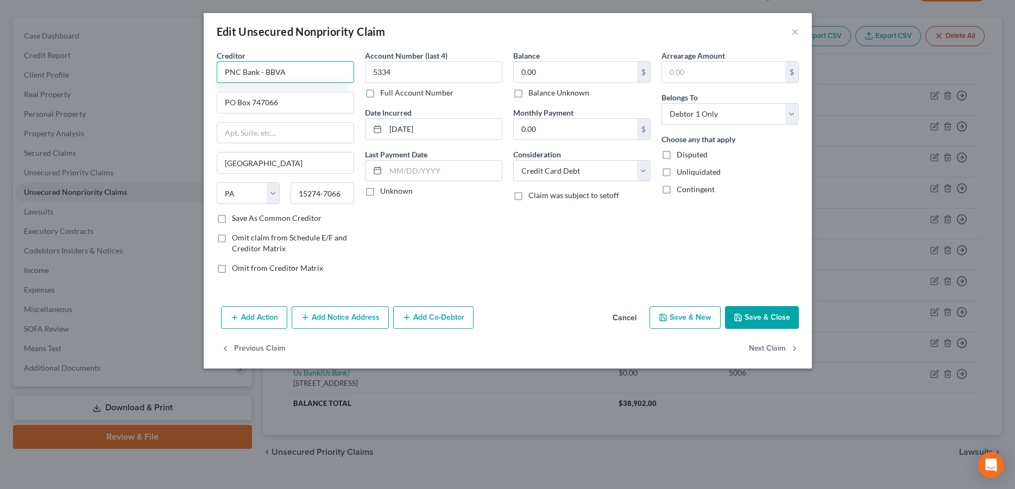
click at [262, 74] on input "PNC Bank - BBVA" at bounding box center [285, 72] width 137 height 22
type input "PNC Bank - BBVA"
click at [781, 322] on button "Save & Close" at bounding box center [762, 317] width 74 height 23
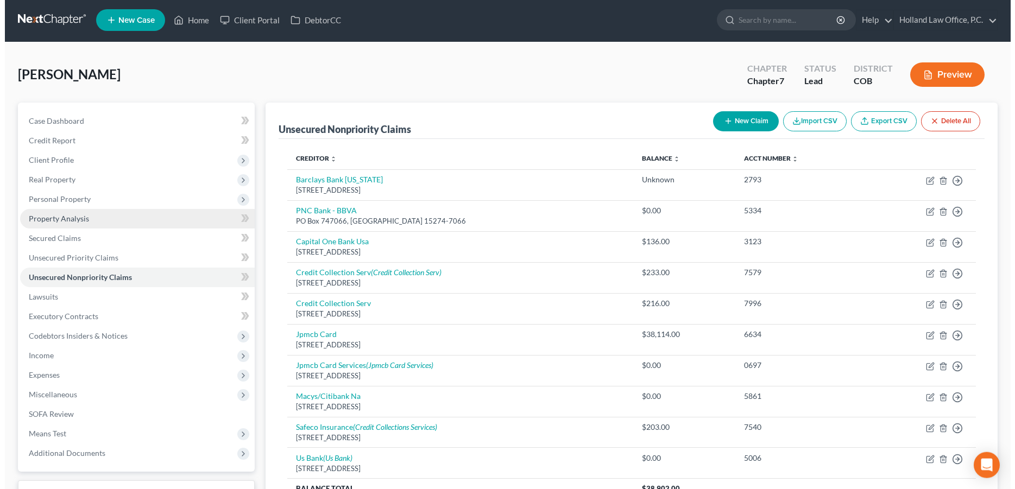
scroll to position [0, 0]
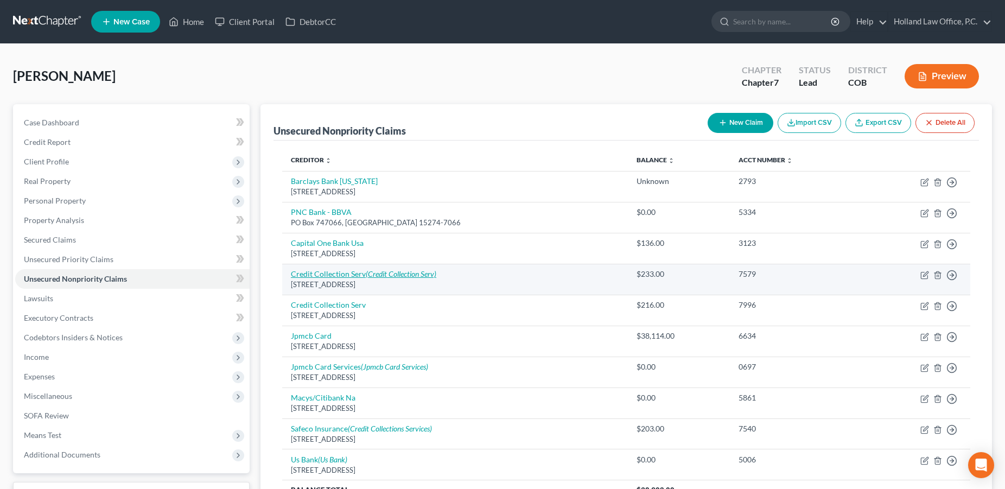
click at [333, 275] on link "Credit Collection Serv (Credit Collection Serv)" at bounding box center [363, 273] width 145 height 9
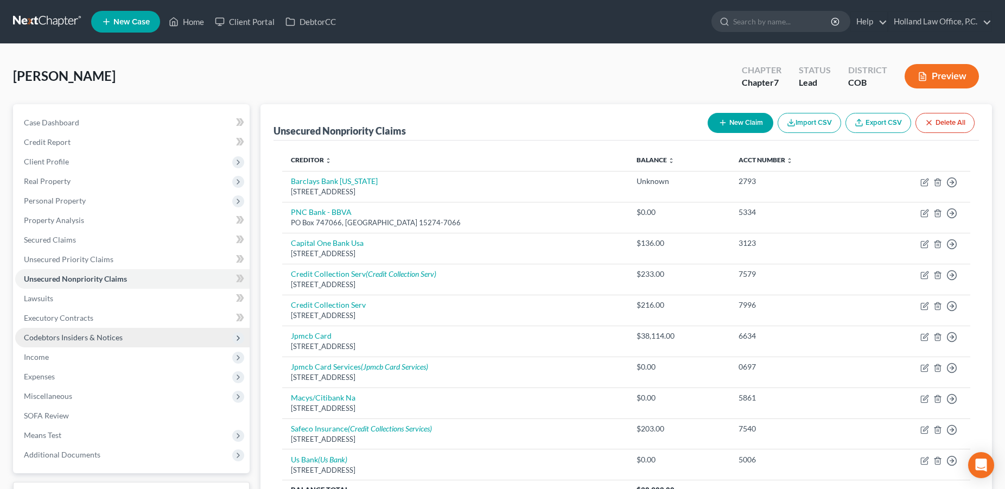
select select "22"
select select "1"
select select "0"
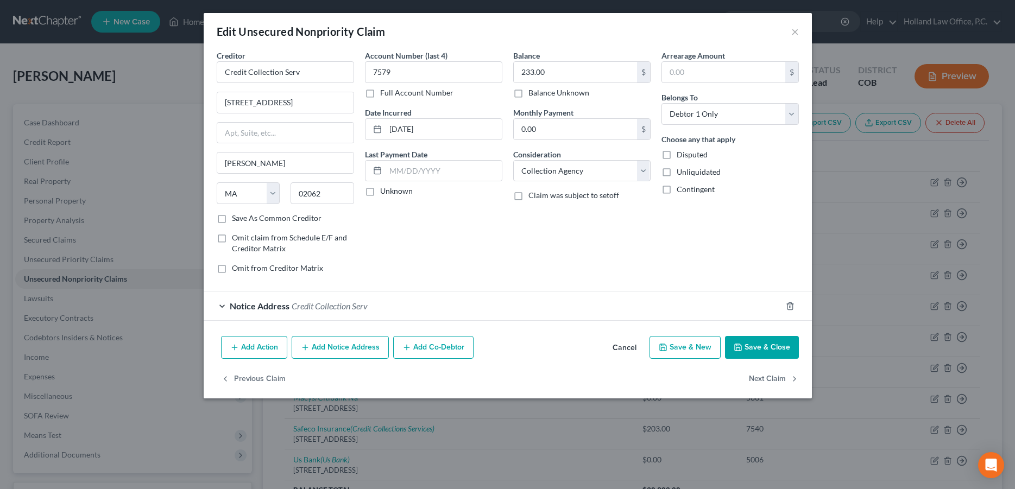
click at [772, 340] on button "Save & Close" at bounding box center [762, 347] width 74 height 23
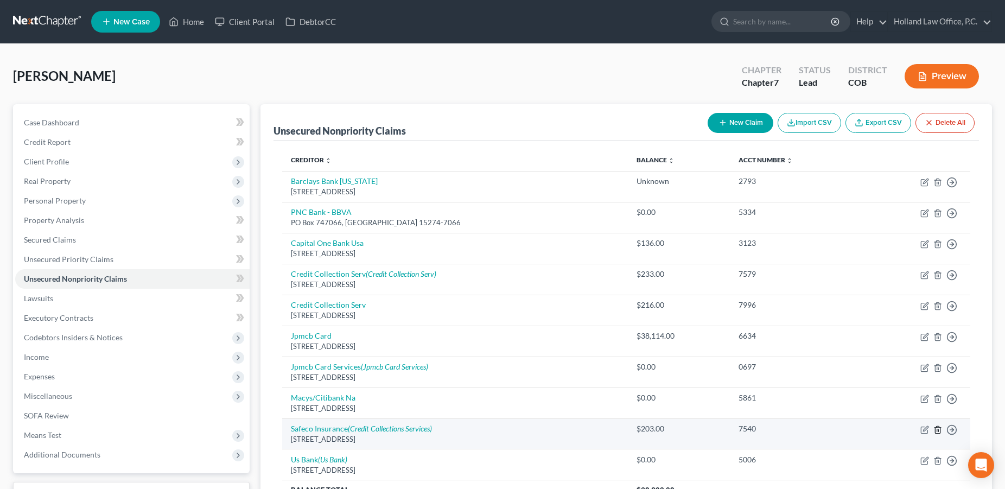
click at [938, 432] on icon "button" at bounding box center [938, 430] width 9 height 9
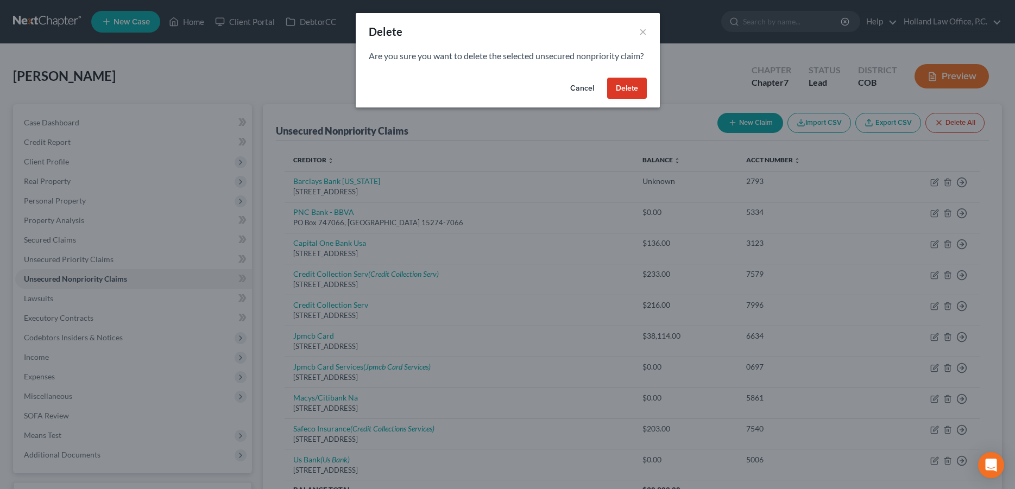
click at [631, 97] on button "Delete" at bounding box center [627, 89] width 40 height 22
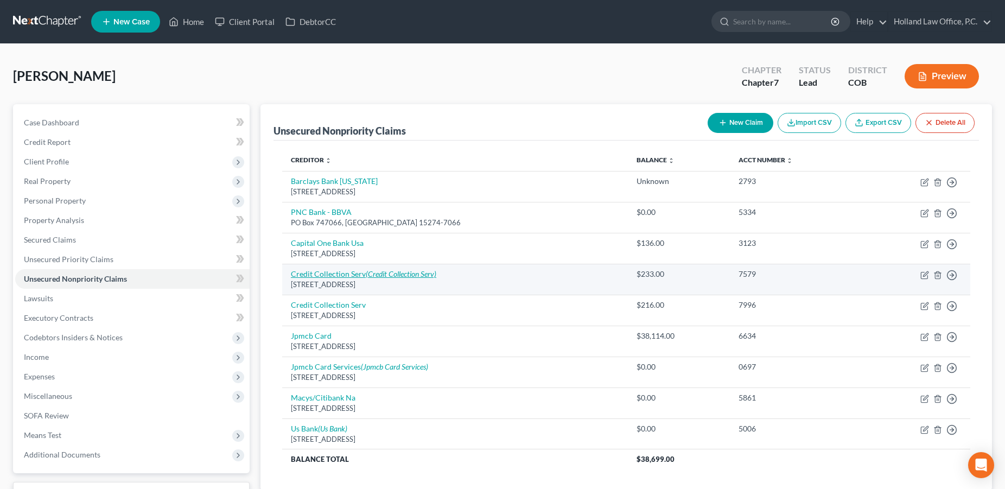
click at [337, 275] on link "Credit Collection Serv (Credit Collection Serv)" at bounding box center [363, 273] width 145 height 9
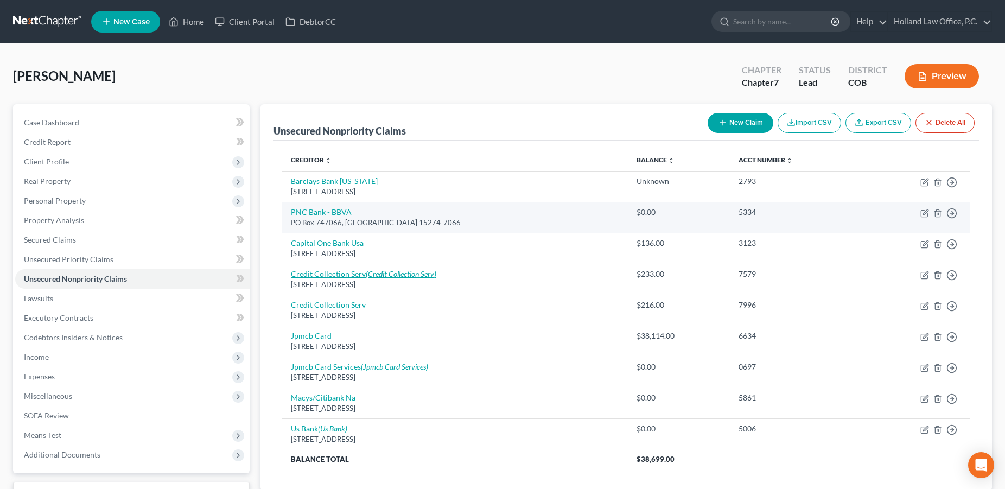
select select "22"
select select "1"
select select "0"
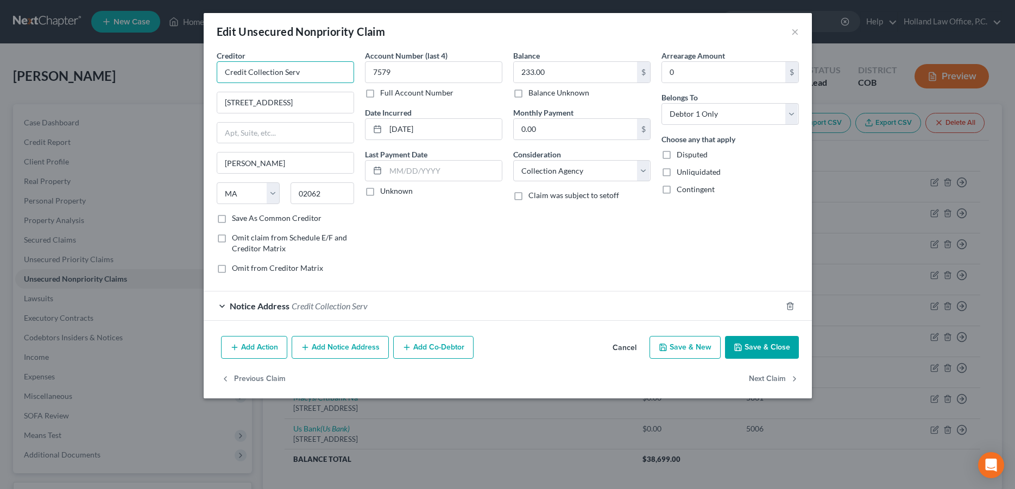
drag, startPoint x: 316, startPoint y: 73, endPoint x: 226, endPoint y: 65, distance: 90.5
click at [226, 65] on input "Credit Collection Serv" at bounding box center [285, 72] width 137 height 22
click at [299, 99] on div "[STREET_ADDRESS]" at bounding box center [281, 101] width 113 height 9
type input "Safeco Insurance"
type input "PO Box 6476"
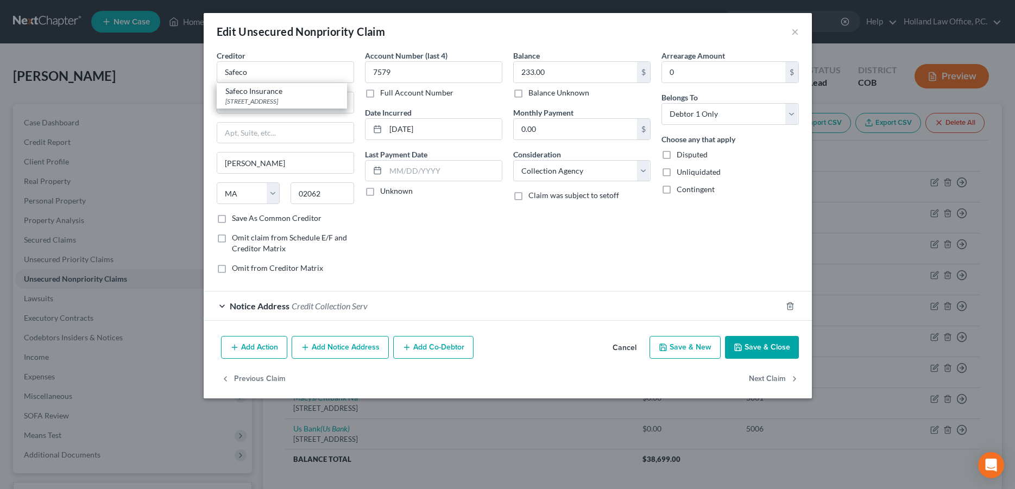
type input "[PERSON_NAME] Stream"
select select "14"
type input "60197-6476"
click at [513, 160] on select "Select Cable / Satellite Services Collection Agency Credit Card Debt Debt Couns…" at bounding box center [581, 171] width 137 height 22
select select "14"
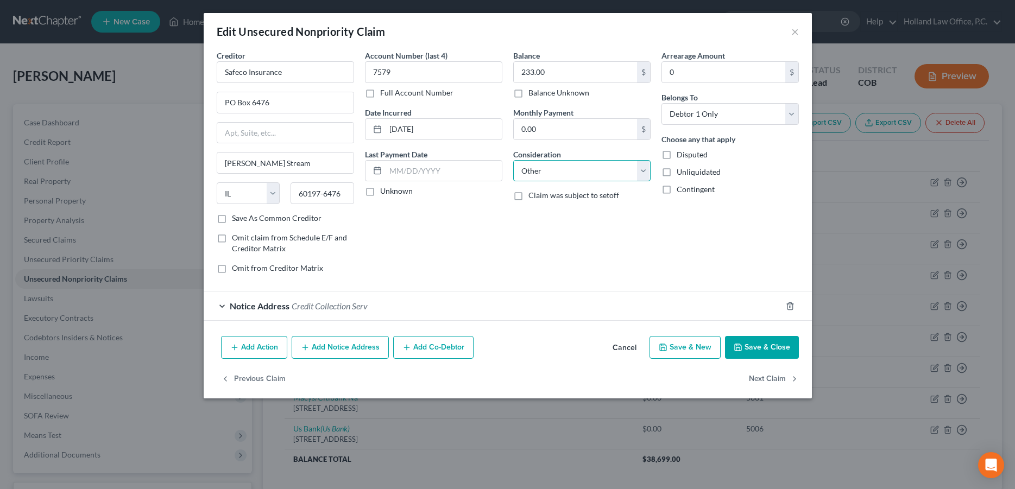
click option "Other" at bounding box center [0, 0] width 0 height 0
click at [495, 300] on div "Notice Address Credit Collection Serv" at bounding box center [493, 305] width 578 height 29
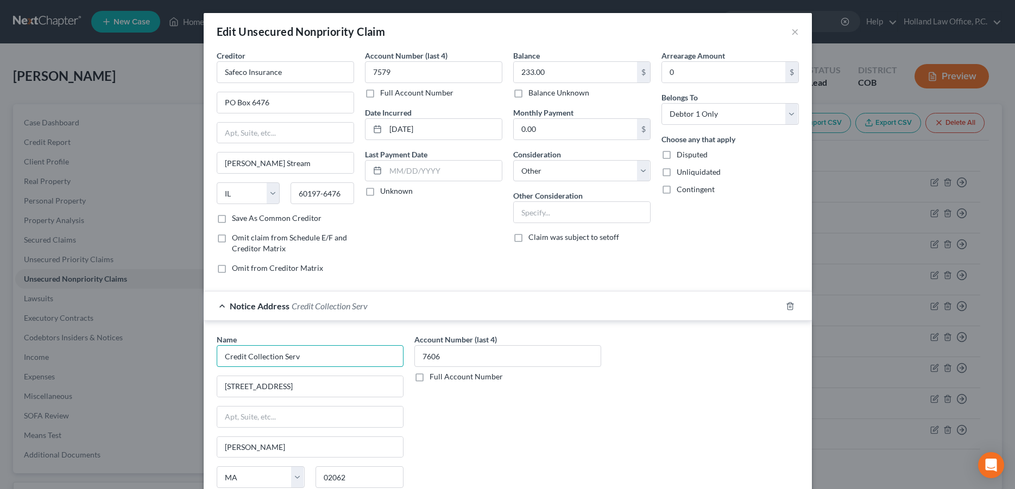
click at [313, 359] on input "Credit Collection Serv" at bounding box center [310, 356] width 187 height 22
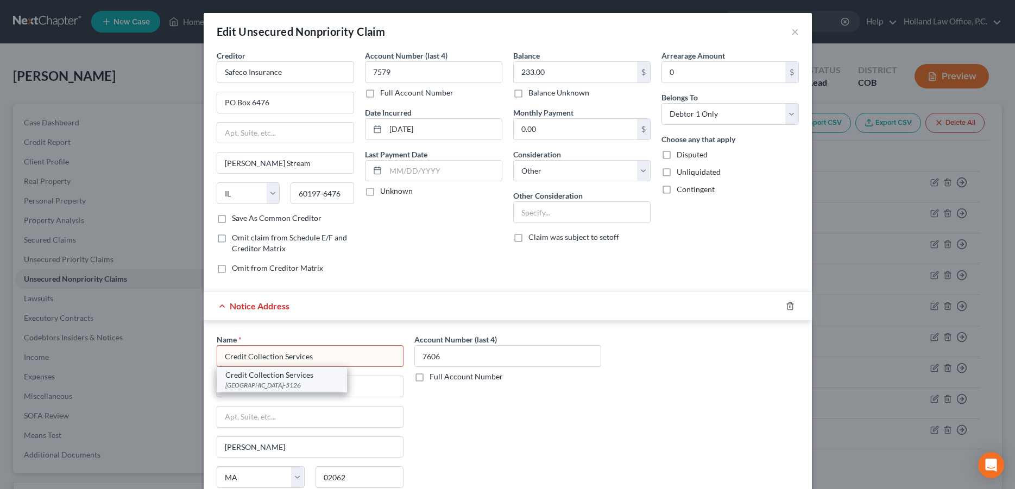
type input "Credit Collection Services"
click at [275, 387] on div "[GEOGRAPHIC_DATA]-5126" at bounding box center [281, 385] width 113 height 9
type input "PO Box 55126"
type input "[GEOGRAPHIC_DATA]"
type input "02205-5126"
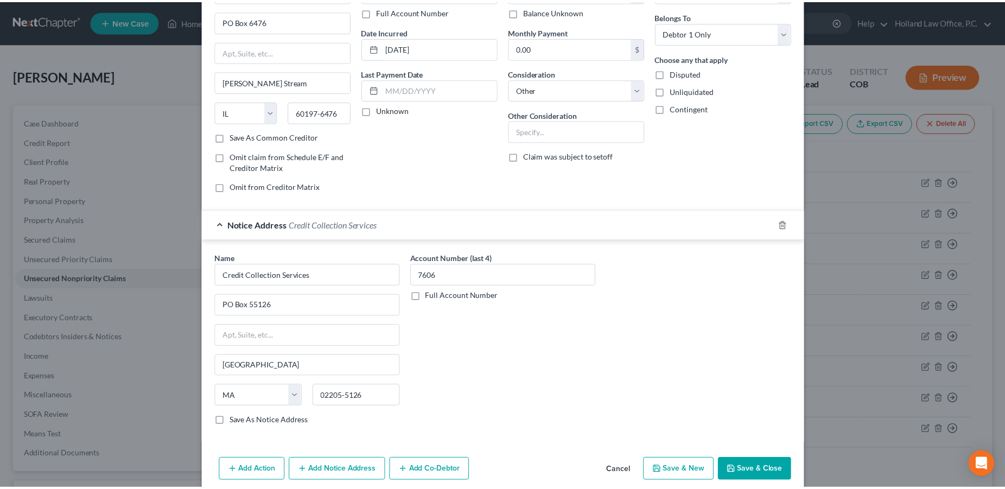
scroll to position [127, 0]
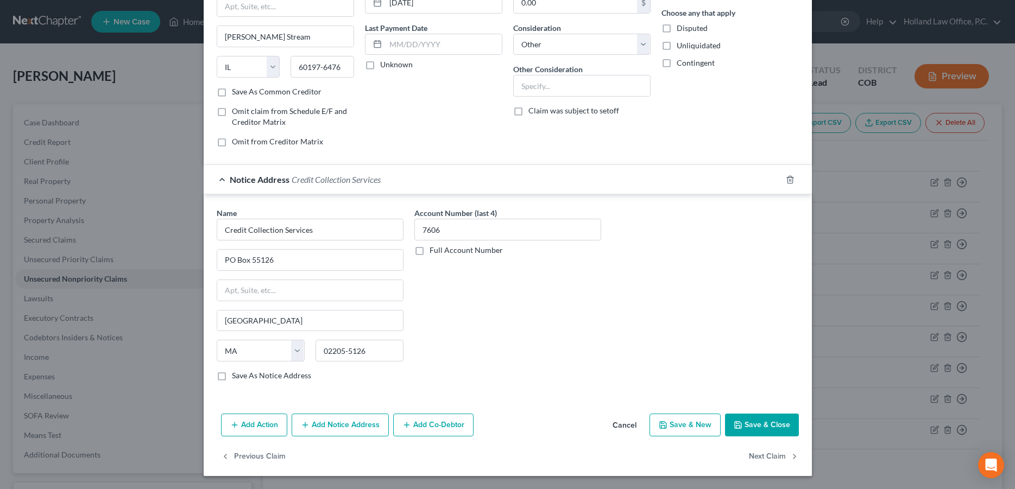
click at [777, 424] on button "Save & Close" at bounding box center [762, 425] width 74 height 23
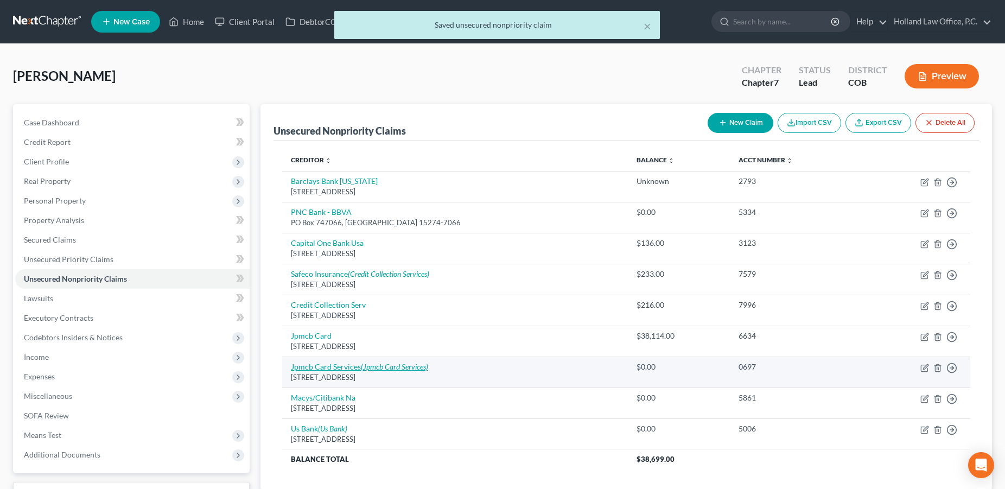
click at [346, 366] on link "Jpmcb Card Services (Jpmcb Card Services)" at bounding box center [359, 366] width 137 height 9
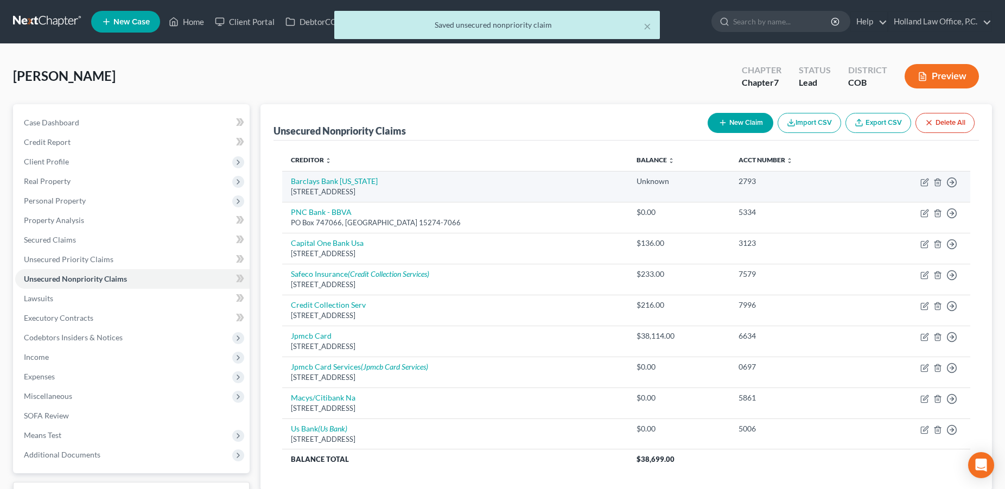
select select "7"
select select "2"
select select "0"
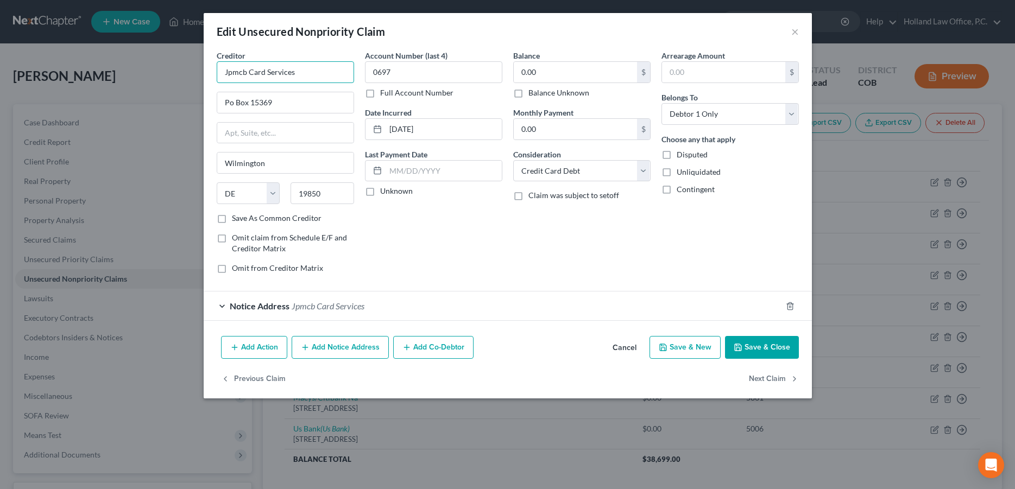
drag, startPoint x: 277, startPoint y: 75, endPoint x: 211, endPoint y: 66, distance: 66.9
click at [217, 66] on input "Jpmcb Card Services" at bounding box center [285, 72] width 137 height 22
click at [267, 95] on div "Chase Bank" at bounding box center [281, 91] width 113 height 11
type input "Chase Bank"
type input "PO Box 78420"
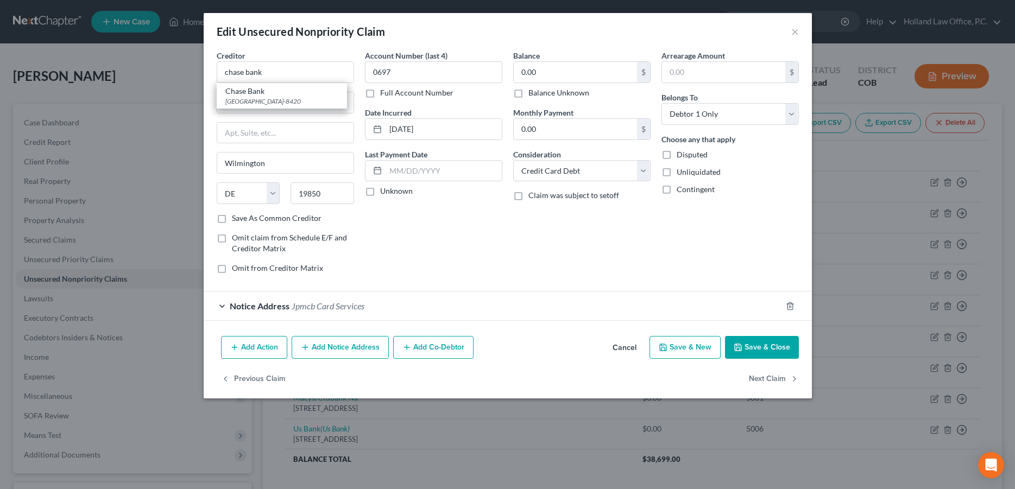
type input "Phoenix"
select select "3"
type input "85062-8420"
click at [773, 349] on button "Save & Close" at bounding box center [762, 347] width 74 height 23
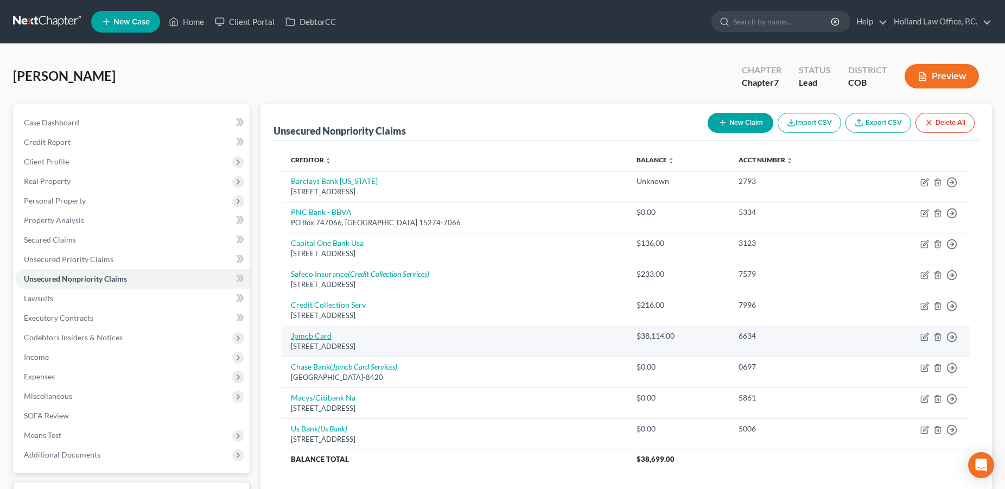
click at [318, 333] on link "Jpmcb Card" at bounding box center [311, 335] width 41 height 9
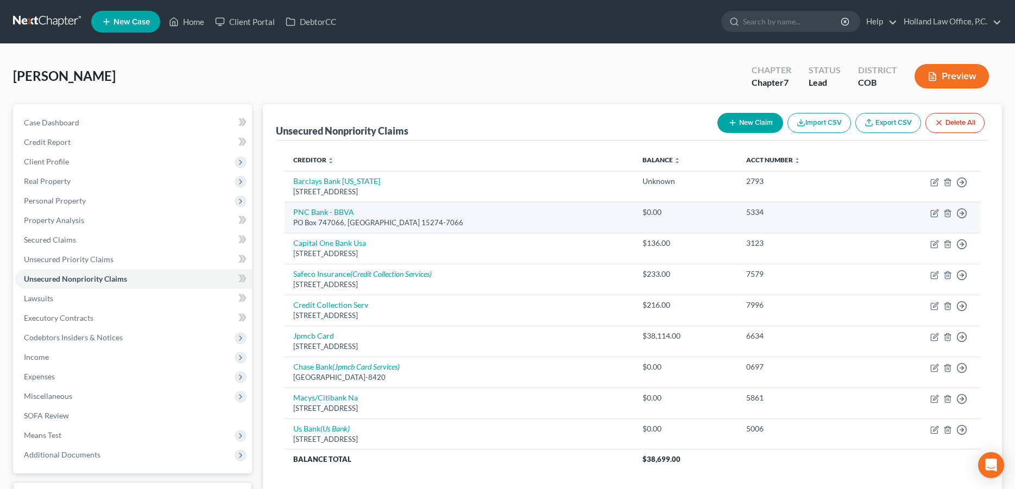
select select "7"
select select "0"
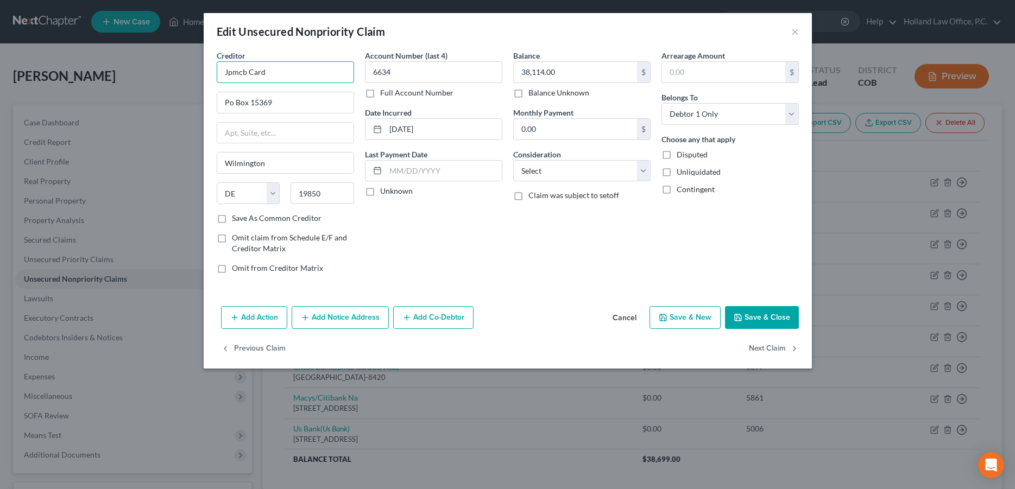
drag, startPoint x: 275, startPoint y: 74, endPoint x: 207, endPoint y: 76, distance: 67.3
click at [217, 76] on input "Jpmcb Card" at bounding box center [285, 72] width 137 height 22
type input "Chase Bank"
drag, startPoint x: 268, startPoint y: 83, endPoint x: 375, endPoint y: 115, distance: 111.6
click at [273, 86] on div "Chase Bank [GEOGRAPHIC_DATA] 85062-8420" at bounding box center [282, 96] width 130 height 26
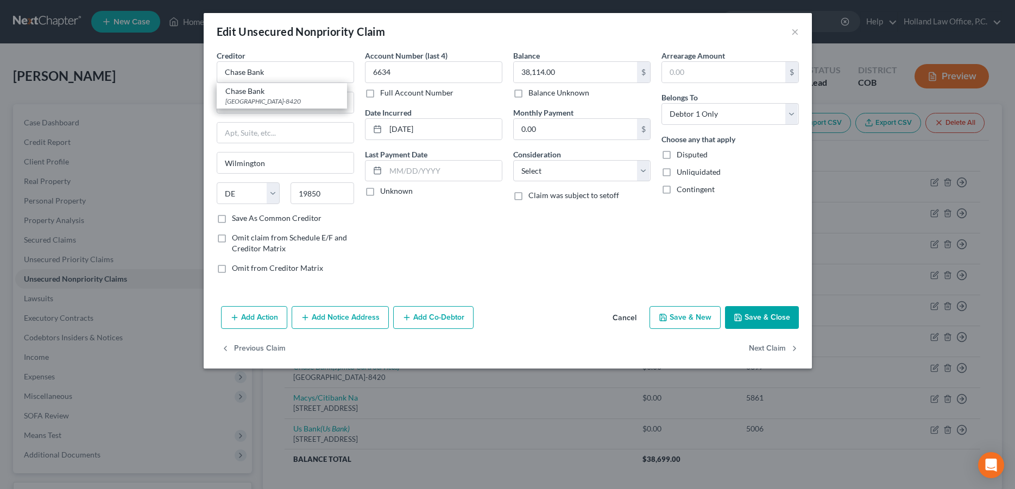
type input "PO Box 78420"
type input "Phoenix"
select select "3"
type input "85062-8420"
click at [513, 160] on select "Select Cable / Satellite Services Collection Agency Credit Card Debt Debt Couns…" at bounding box center [581, 171] width 137 height 22
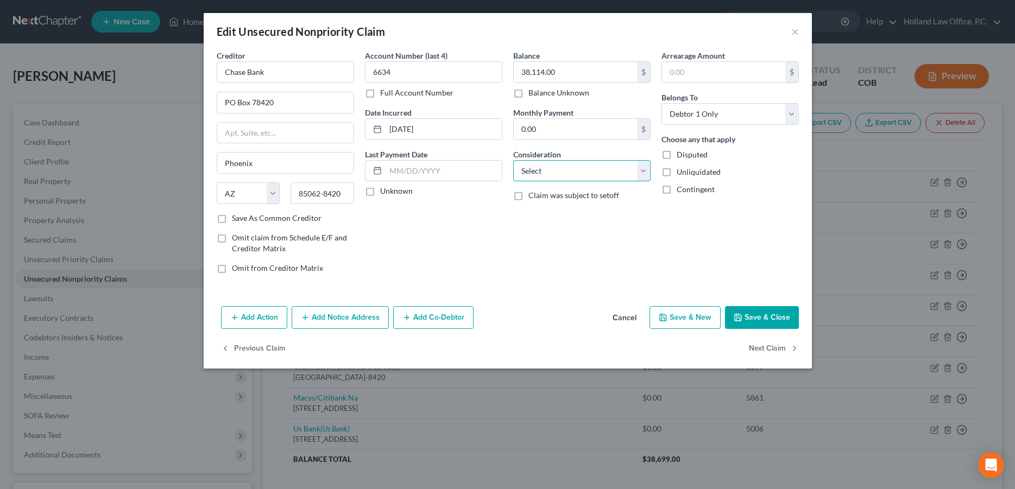
select select "14"
click option "Other" at bounding box center [0, 0] width 0 height 0
click at [747, 310] on button "Save & Close" at bounding box center [762, 317] width 74 height 23
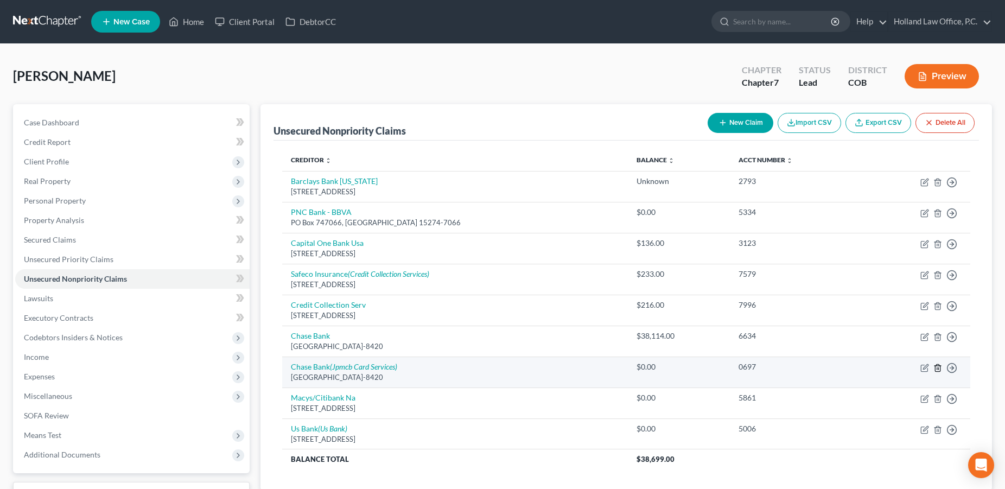
click at [936, 371] on icon "button" at bounding box center [938, 368] width 9 height 9
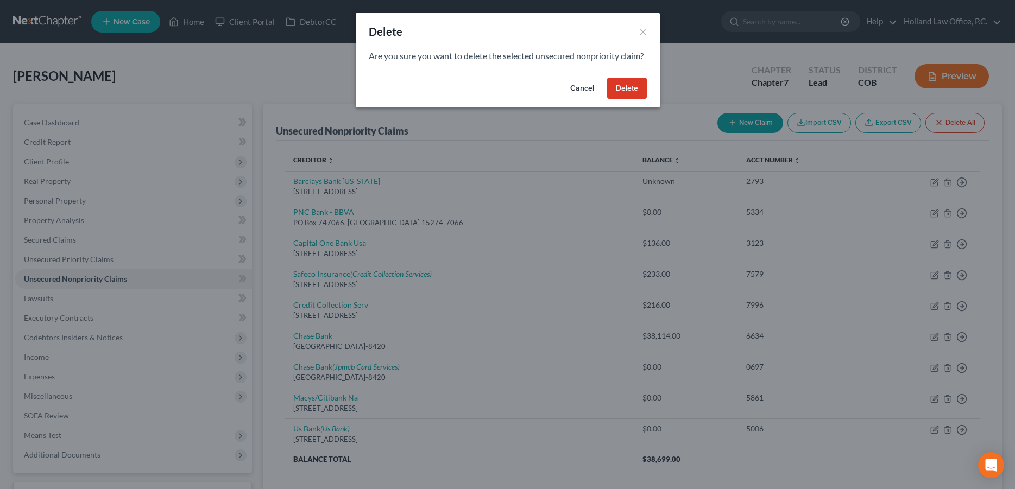
click at [623, 99] on button "Delete" at bounding box center [627, 89] width 40 height 22
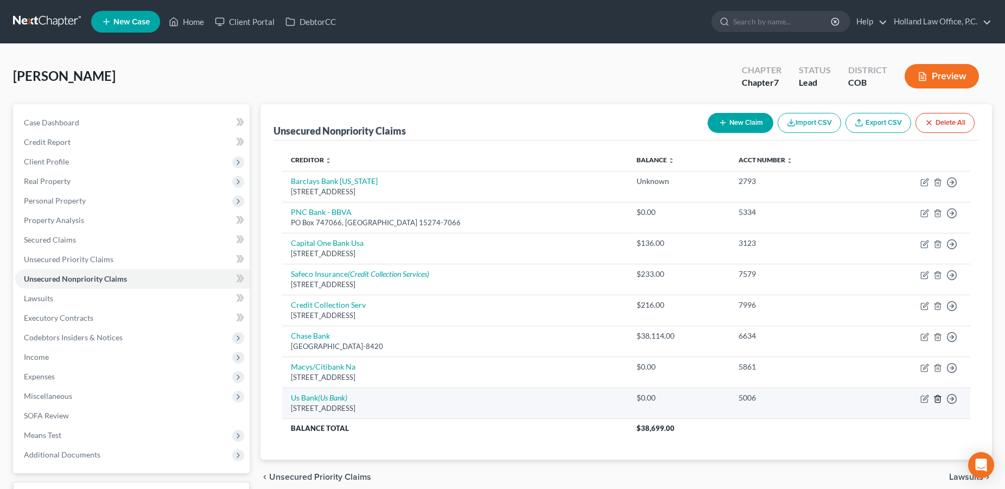
click at [941, 397] on icon "button" at bounding box center [938, 399] width 9 height 9
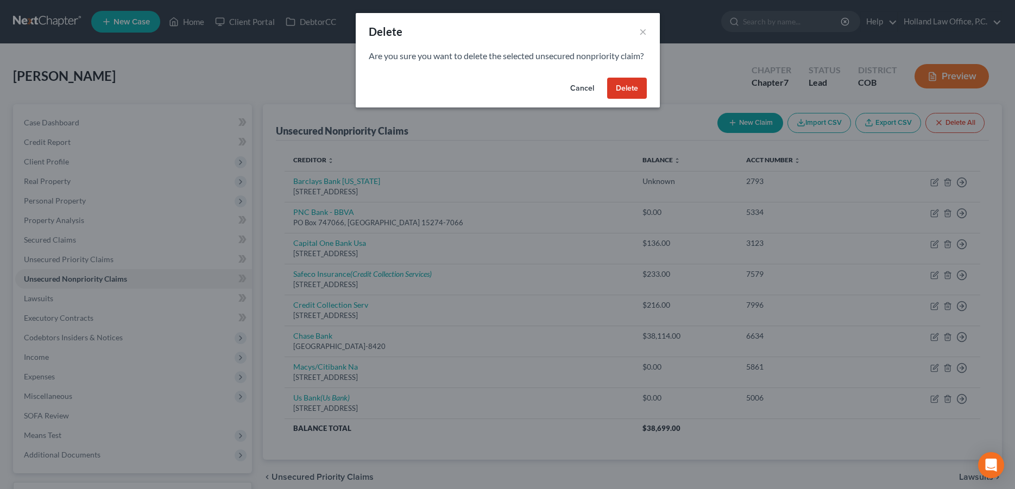
click at [624, 92] on button "Delete" at bounding box center [627, 89] width 40 height 22
